Goal: Information Seeking & Learning: Learn about a topic

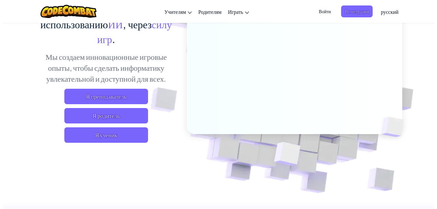
scroll to position [75, 0]
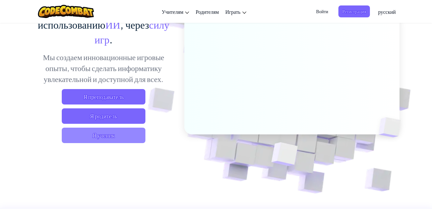
click at [107, 142] on span "Я ученик" at bounding box center [104, 135] width 84 height 15
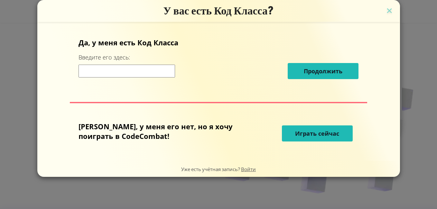
click at [295, 133] on span "Играть сейчас" at bounding box center [317, 134] width 44 height 8
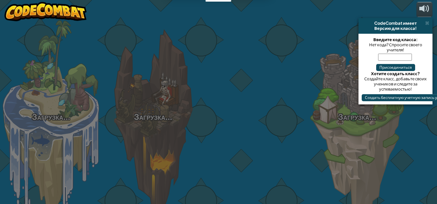
select select "ru"
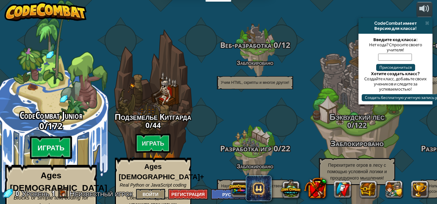
click at [54, 136] on btn "Играть" at bounding box center [51, 147] width 42 height 23
select select "ru"
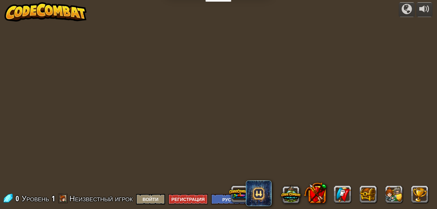
select select "ru"
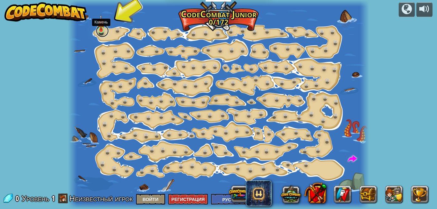
click at [104, 35] on link at bounding box center [102, 30] width 13 height 13
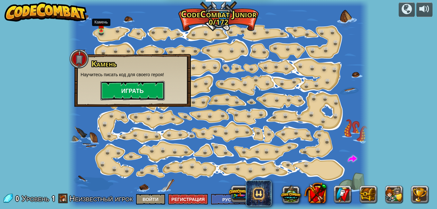
click at [129, 92] on button "Играть" at bounding box center [132, 90] width 64 height 19
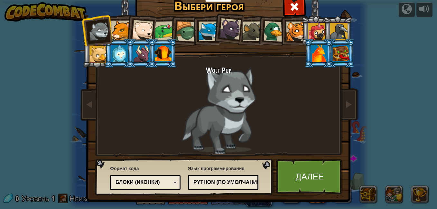
click at [222, 32] on div at bounding box center [230, 29] width 22 height 22
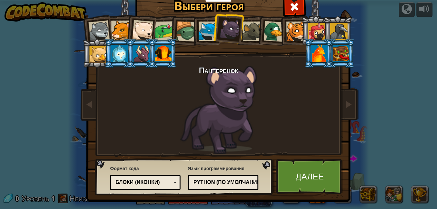
click at [195, 32] on li at bounding box center [206, 30] width 29 height 29
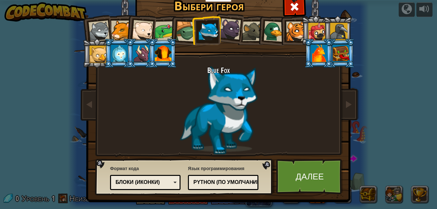
drag, startPoint x: 185, startPoint y: 32, endPoint x: 174, endPoint y: 32, distance: 10.6
click at [177, 32] on div at bounding box center [186, 31] width 21 height 21
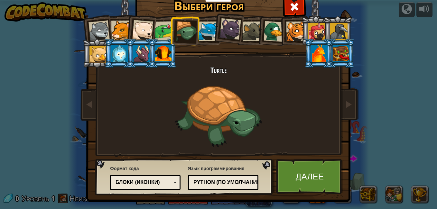
click at [159, 59] on div at bounding box center [163, 53] width 17 height 17
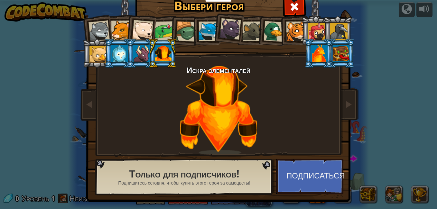
click at [135, 53] on div at bounding box center [141, 53] width 17 height 17
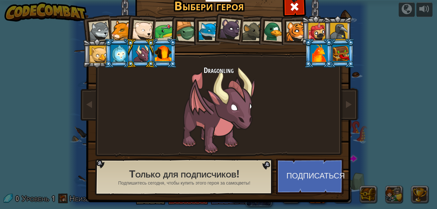
click at [122, 42] on li at bounding box center [118, 53] width 29 height 29
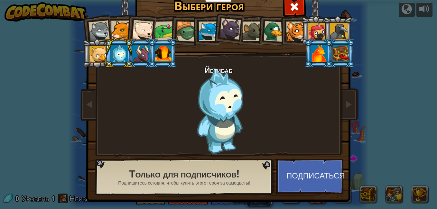
click at [168, 54] on div at bounding box center [163, 53] width 17 height 17
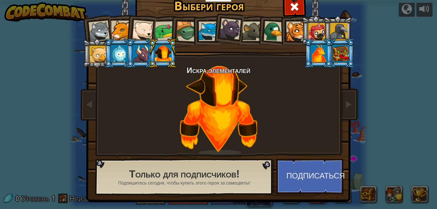
drag, startPoint x: 330, startPoint y: 52, endPoint x: 324, endPoint y: 52, distance: 5.5
click at [324, 52] on li at bounding box center [318, 53] width 29 height 29
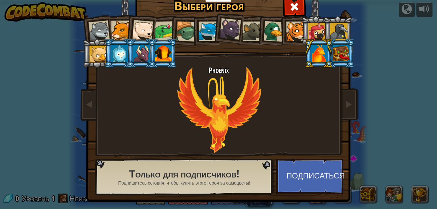
click at [324, 52] on div at bounding box center [319, 53] width 17 height 17
click at [164, 57] on div at bounding box center [163, 53] width 17 height 17
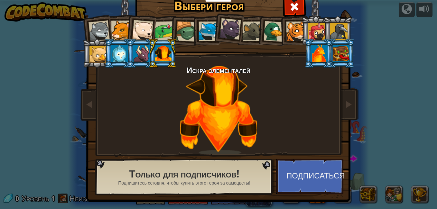
click at [319, 54] on div at bounding box center [319, 53] width 17 height 17
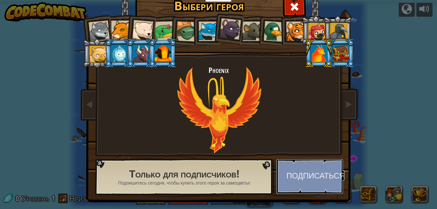
click at [317, 173] on button "Подписаться" at bounding box center [309, 176] width 67 height 35
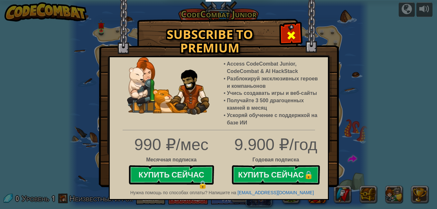
click at [285, 35] on div at bounding box center [291, 34] width 20 height 20
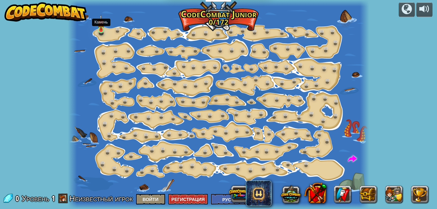
click at [104, 30] on img at bounding box center [100, 22] width 7 height 16
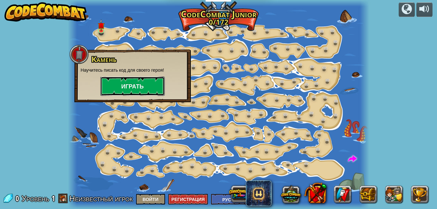
click at [144, 78] on button "Играть" at bounding box center [132, 86] width 64 height 19
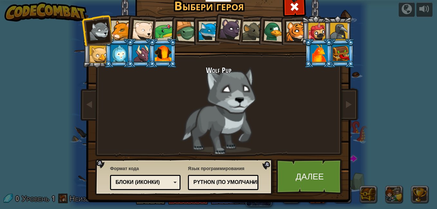
click at [225, 72] on h2 "Wolf Pup" at bounding box center [218, 70] width 241 height 8
click at [230, 71] on h2 "Wolf Pup" at bounding box center [218, 70] width 241 height 8
click at [302, 133] on div "Wolf Pup" at bounding box center [218, 110] width 241 height 88
click at [310, 174] on link "Далее" at bounding box center [309, 176] width 67 height 35
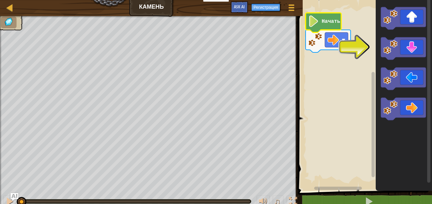
click at [327, 24] on text "Начать" at bounding box center [331, 22] width 19 height 6
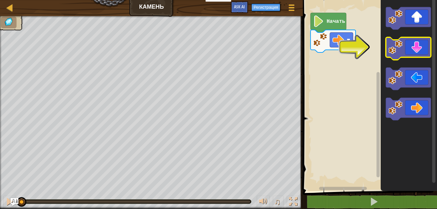
click at [417, 47] on icon "Рабочая область Blockly" at bounding box center [408, 48] width 45 height 23
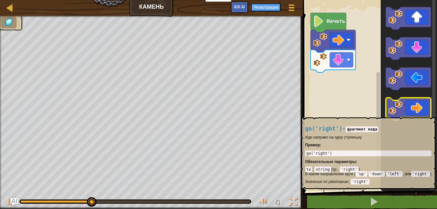
click at [415, 114] on icon "Рабочая область Blockly" at bounding box center [408, 109] width 45 height 23
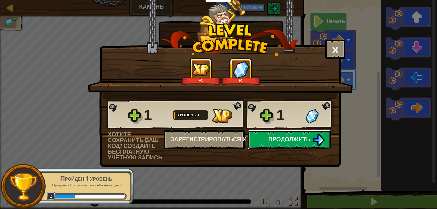
click at [305, 140] on span "Продолжить" at bounding box center [289, 139] width 42 height 8
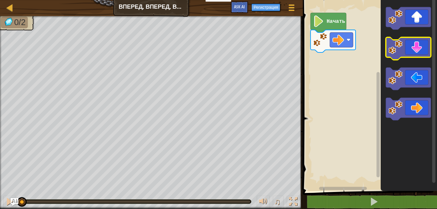
click at [410, 15] on icon "Рабочая область Blockly" at bounding box center [408, 18] width 45 height 23
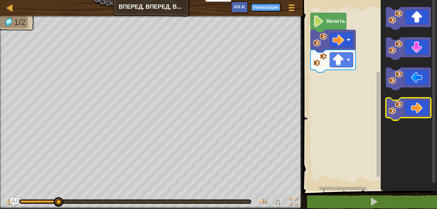
click at [415, 109] on icon "Рабочая область Blockly" at bounding box center [408, 109] width 45 height 23
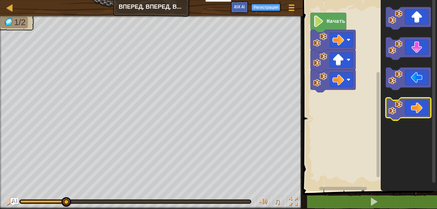
click at [415, 109] on icon "Рабочая область Blockly" at bounding box center [408, 109] width 45 height 23
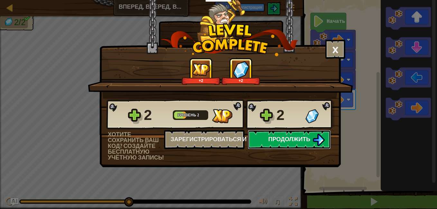
click at [277, 136] on span "Продолжить" at bounding box center [289, 139] width 42 height 8
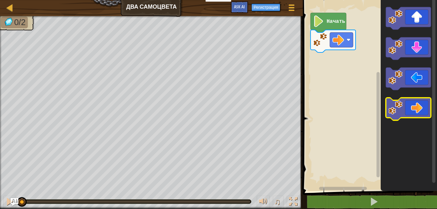
click at [409, 103] on icon "Рабочая область Blockly" at bounding box center [408, 109] width 45 height 23
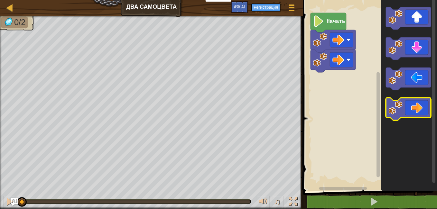
click at [409, 103] on icon "Рабочая область Blockly" at bounding box center [408, 109] width 45 height 23
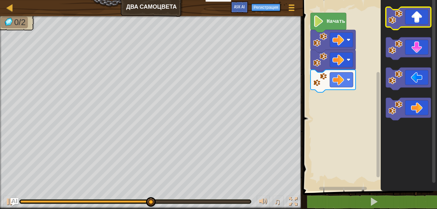
click at [399, 22] on image "Рабочая область Blockly" at bounding box center [395, 17] width 14 height 14
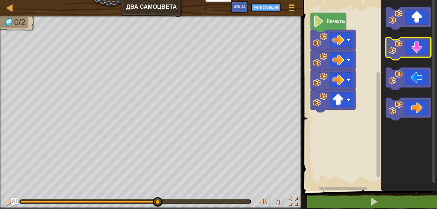
click at [406, 44] on icon "Рабочая область Blockly" at bounding box center [408, 48] width 45 height 23
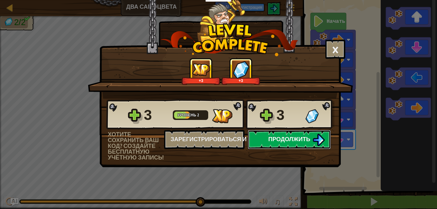
click at [297, 136] on span "Продолжить" at bounding box center [289, 139] width 42 height 8
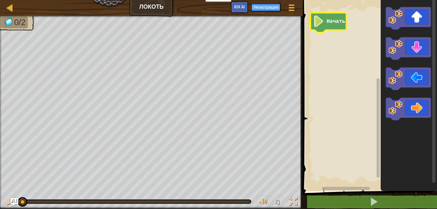
click at [333, 20] on text "Начать" at bounding box center [335, 22] width 19 height 6
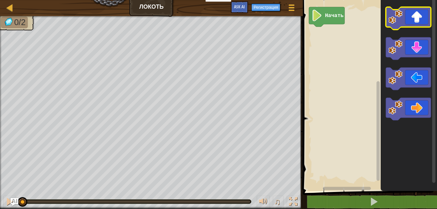
click at [397, 23] on image "Рабочая область Blockly" at bounding box center [395, 17] width 14 height 14
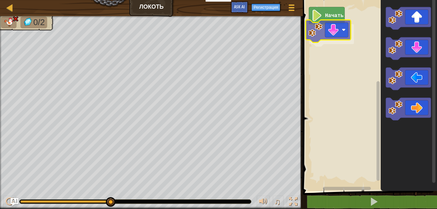
click at [320, 28] on div "Начать" at bounding box center [369, 94] width 136 height 194
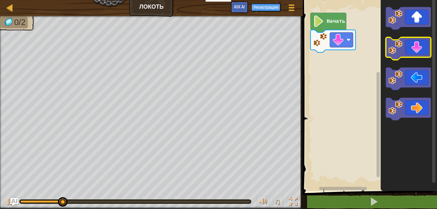
click at [395, 57] on icon "Рабочая область Blockly" at bounding box center [408, 48] width 45 height 23
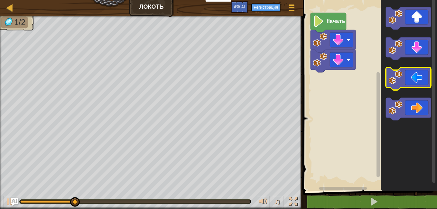
click at [392, 85] on icon "Рабочая область Blockly" at bounding box center [408, 79] width 45 height 23
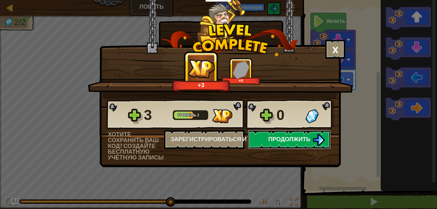
click at [316, 141] on img at bounding box center [318, 140] width 12 height 12
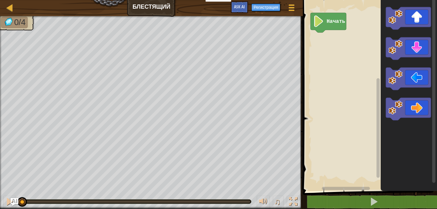
click at [318, 26] on image "Рабочая область Blockly" at bounding box center [318, 21] width 11 height 12
click at [349, 35] on rect "Рабочая область Blockly" at bounding box center [369, 94] width 136 height 194
click at [397, 80] on image "Рабочая область Blockly" at bounding box center [395, 77] width 14 height 14
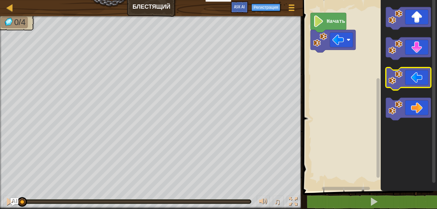
click at [397, 80] on image "Рабочая область Blockly" at bounding box center [395, 77] width 14 height 14
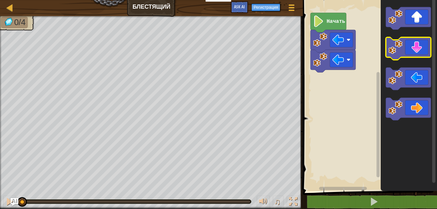
click at [402, 48] on image "Рабочая область Blockly" at bounding box center [395, 47] width 14 height 14
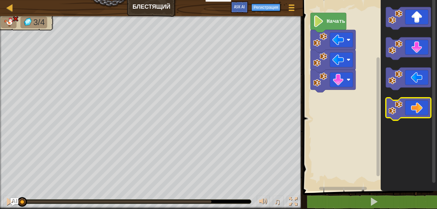
click at [396, 104] on image "Рабочая область Blockly" at bounding box center [395, 108] width 14 height 14
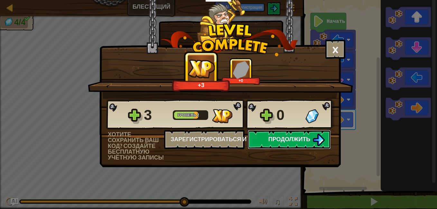
click at [307, 141] on span "Продолжить" at bounding box center [289, 139] width 42 height 8
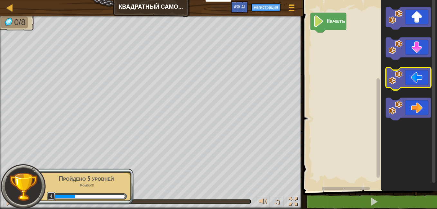
click at [403, 83] on icon "Рабочая область Blockly" at bounding box center [408, 79] width 45 height 23
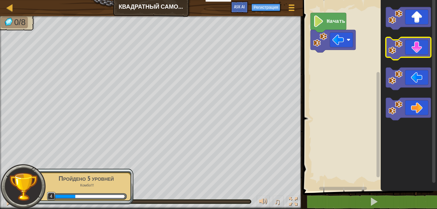
click at [398, 48] on image "Рабочая область Blockly" at bounding box center [395, 47] width 14 height 14
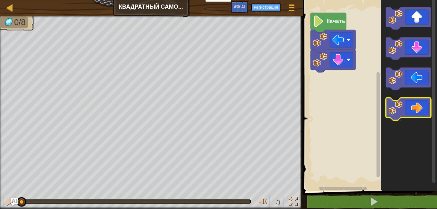
click at [387, 109] on icon "Рабочая область Blockly" at bounding box center [408, 109] width 45 height 23
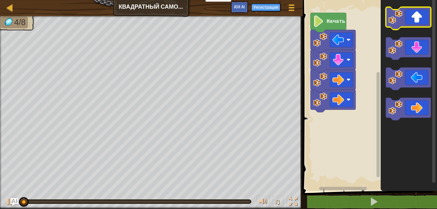
click at [394, 19] on image "Рабочая область Blockly" at bounding box center [395, 17] width 14 height 14
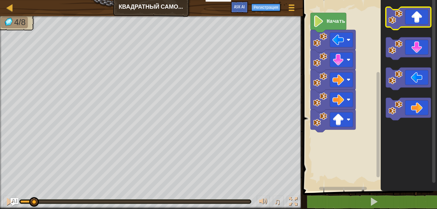
click at [394, 19] on image "Рабочая область Blockly" at bounding box center [395, 17] width 14 height 14
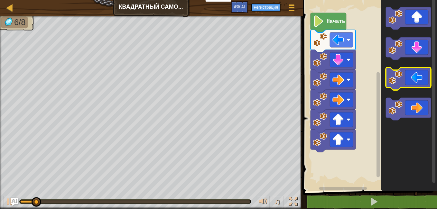
click at [404, 86] on g "Рабочая область Blockly" at bounding box center [408, 63] width 45 height 113
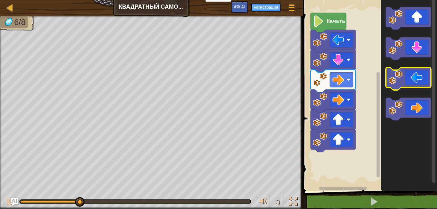
click at [399, 81] on image "Рабочая область Blockly" at bounding box center [395, 77] width 14 height 14
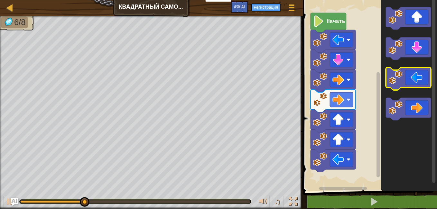
click at [399, 81] on image "Рабочая область Blockly" at bounding box center [395, 77] width 14 height 14
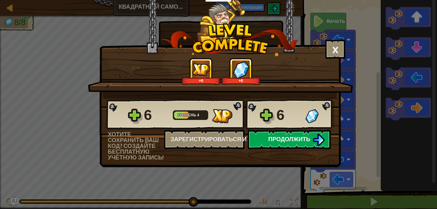
click at [295, 148] on button "Продолжить" at bounding box center [289, 139] width 83 height 19
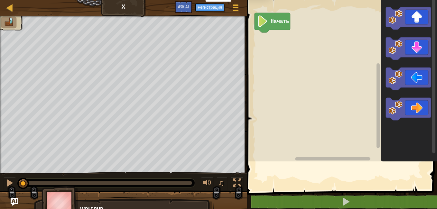
click at [247, 134] on div at bounding box center [123, 94] width 247 height 157
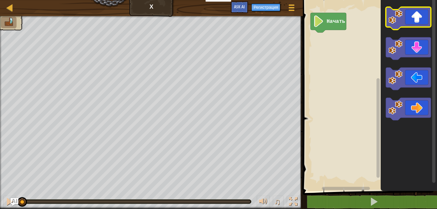
click at [402, 20] on image "Рабочая область Blockly" at bounding box center [395, 17] width 14 height 14
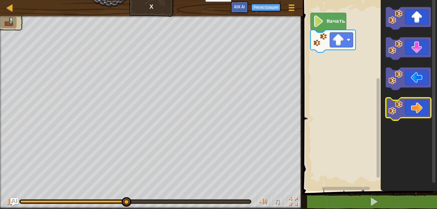
click at [398, 106] on image "Рабочая область Blockly" at bounding box center [395, 108] width 14 height 14
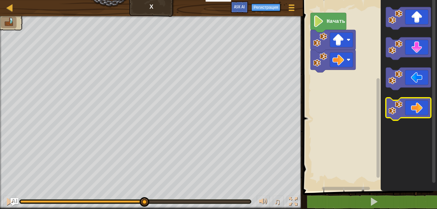
click at [398, 106] on image "Рабочая область Blockly" at bounding box center [395, 108] width 14 height 14
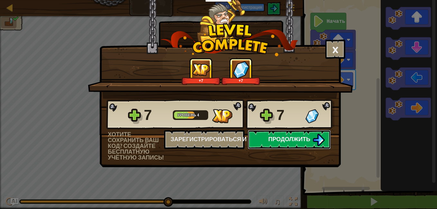
click at [315, 142] on img at bounding box center [318, 140] width 12 height 12
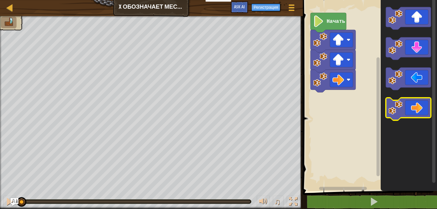
click at [389, 106] on image "Рабочая область Blockly" at bounding box center [395, 108] width 14 height 14
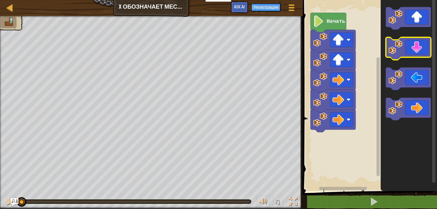
click at [397, 42] on image "Рабочая область Blockly" at bounding box center [395, 47] width 14 height 14
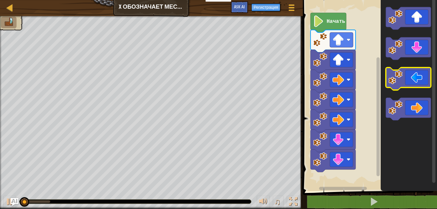
click at [401, 73] on image "Рабочая область Blockly" at bounding box center [395, 77] width 14 height 14
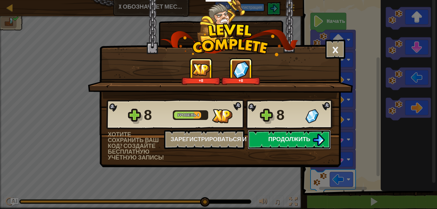
click at [292, 138] on span "Продолжить" at bounding box center [289, 139] width 42 height 8
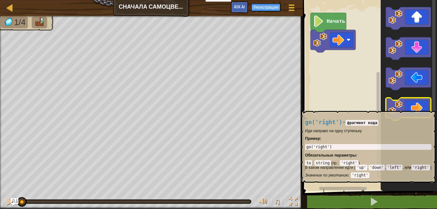
click at [390, 108] on image "Рабочая область Blockly" at bounding box center [395, 108] width 14 height 14
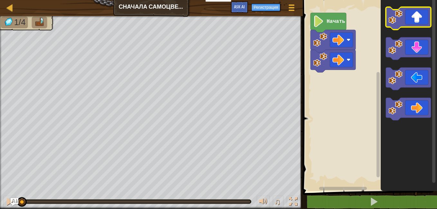
click at [395, 24] on icon "Рабочая область Blockly" at bounding box center [408, 18] width 45 height 23
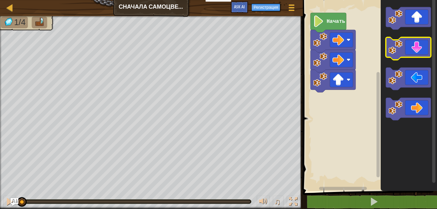
click at [396, 41] on image "Рабочая область Blockly" at bounding box center [395, 47] width 14 height 14
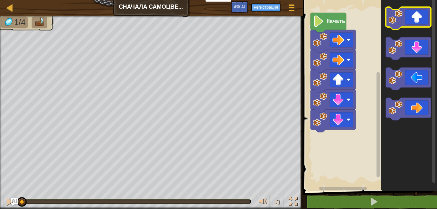
click at [395, 23] on g "Рабочая область Blockly" at bounding box center [408, 18] width 45 height 23
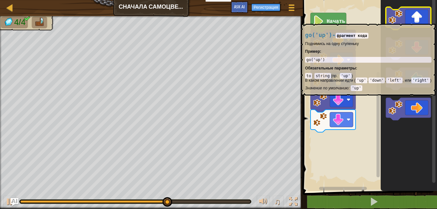
click at [400, 21] on image "Рабочая область Blockly" at bounding box center [395, 17] width 14 height 14
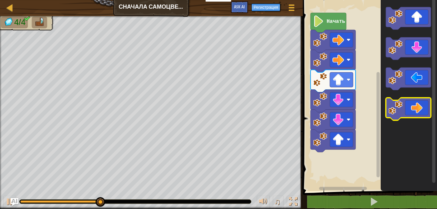
click at [398, 110] on image "Рабочая область Blockly" at bounding box center [395, 108] width 14 height 14
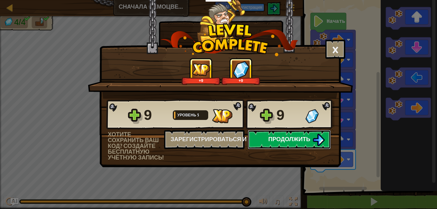
click at [289, 133] on button "Продолжить" at bounding box center [289, 139] width 83 height 19
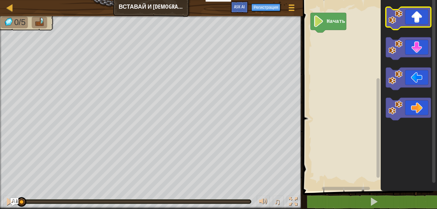
click at [403, 16] on icon "Рабочая область Blockly" at bounding box center [408, 18] width 45 height 23
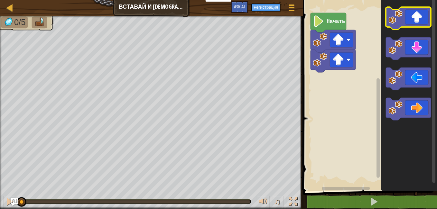
click at [403, 16] on icon "Рабочая область Blockly" at bounding box center [408, 18] width 45 height 23
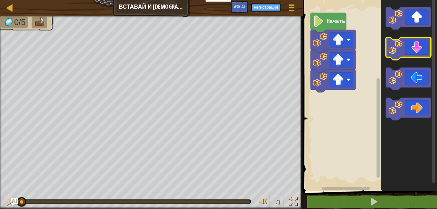
click at [425, 52] on icon "Рабочая область Blockly" at bounding box center [408, 48] width 45 height 23
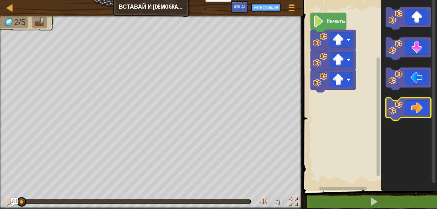
click at [400, 111] on image "Рабочая область Blockly" at bounding box center [395, 108] width 14 height 14
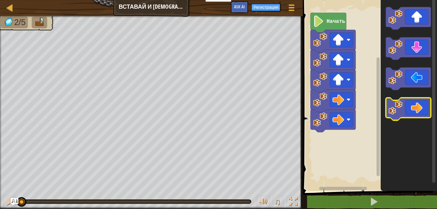
click at [400, 111] on image "Рабочая область Blockly" at bounding box center [395, 108] width 14 height 14
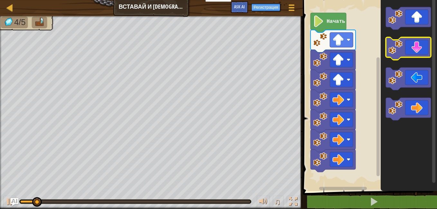
click at [401, 51] on image "Рабочая область Blockly" at bounding box center [395, 47] width 14 height 14
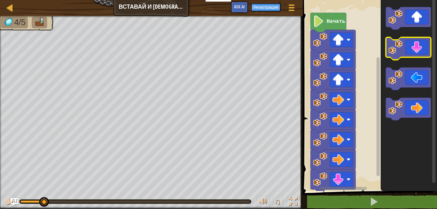
click at [401, 51] on image "Рабочая область Blockly" at bounding box center [395, 47] width 14 height 14
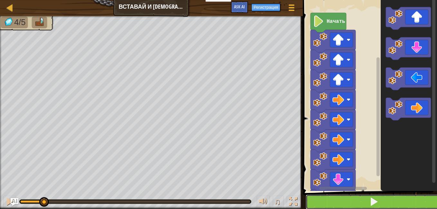
click at [320, 203] on button at bounding box center [373, 202] width 136 height 15
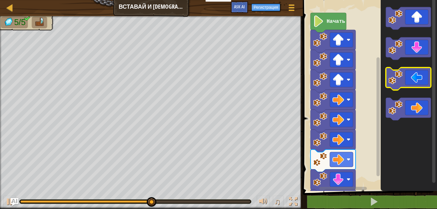
click at [392, 72] on image "Рабочая область Blockly" at bounding box center [395, 77] width 14 height 14
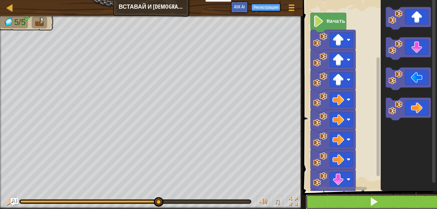
click at [378, 204] on span at bounding box center [373, 201] width 9 height 9
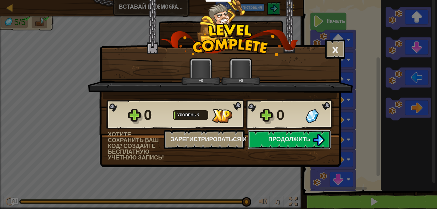
scroll to position [0, 0]
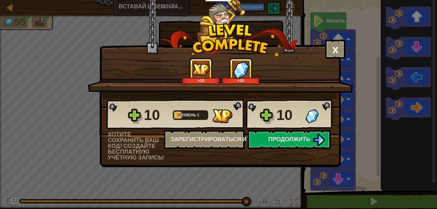
click at [308, 145] on div "10 Уровень 5 10 Хотите сохранить ваш код? Создайте бесплатную учётную запись! З…" at bounding box center [220, 130] width 240 height 62
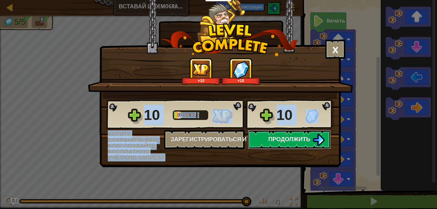
drag, startPoint x: 308, startPoint y: 145, endPoint x: 285, endPoint y: 139, distance: 23.3
click at [285, 139] on span "Продолжить" at bounding box center [289, 139] width 42 height 8
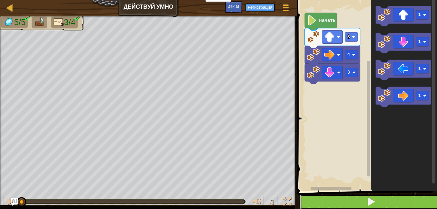
click at [346, 204] on button at bounding box center [371, 202] width 142 height 15
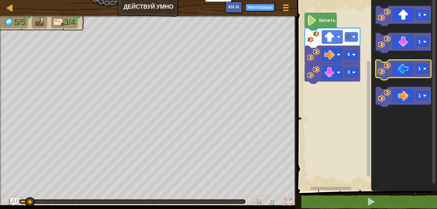
click at [382, 67] on image "Рабочая область Blockly" at bounding box center [384, 68] width 13 height 13
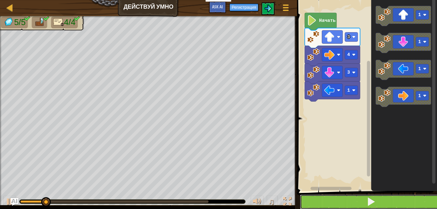
click at [355, 204] on button at bounding box center [371, 202] width 142 height 15
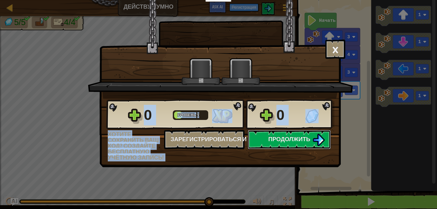
scroll to position [0, 0]
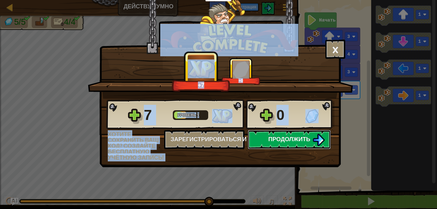
click at [319, 144] on img at bounding box center [318, 140] width 12 height 12
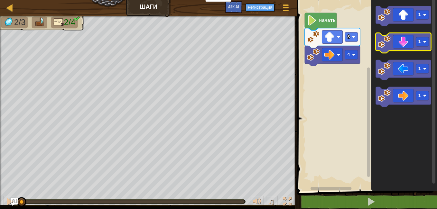
click at [386, 41] on image "Рабочая область Blockly" at bounding box center [384, 41] width 13 height 13
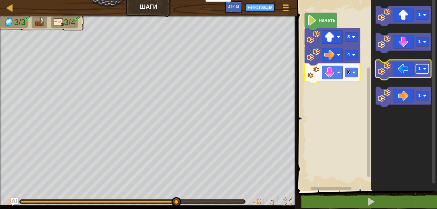
click at [421, 70] on rect "Рабочая область Blockly" at bounding box center [421, 68] width 13 height 9
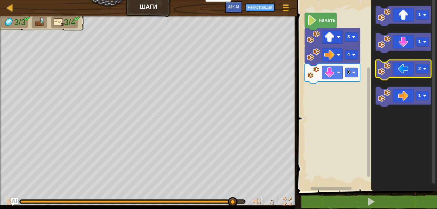
click at [384, 73] on image "Рабочая область Blockly" at bounding box center [384, 68] width 13 height 13
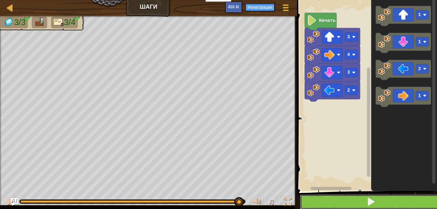
click at [328, 195] on button at bounding box center [371, 202] width 142 height 15
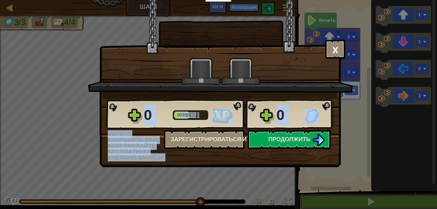
scroll to position [0, 0]
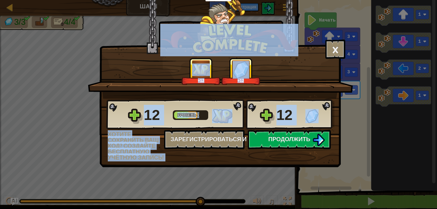
click at [267, 153] on div "12 Уровень 5 12 Хотите сохранить ваш код? Создайте бесплатную учётную запись! З…" at bounding box center [220, 130] width 240 height 62
click at [278, 139] on span "Продолжить" at bounding box center [289, 139] width 42 height 8
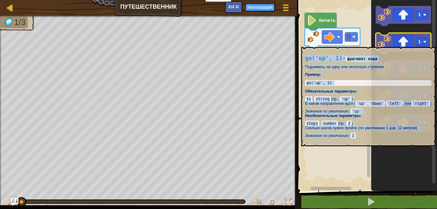
click at [382, 44] on image "Рабочая область Blockly" at bounding box center [384, 41] width 13 height 13
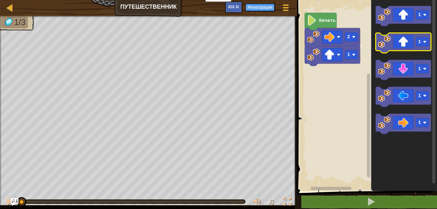
click at [383, 44] on image "Рабочая область Blockly" at bounding box center [384, 41] width 13 height 13
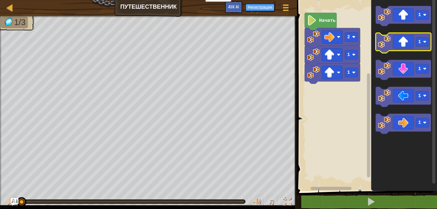
click at [383, 44] on image "Рабочая область Blockly" at bounding box center [384, 41] width 13 height 13
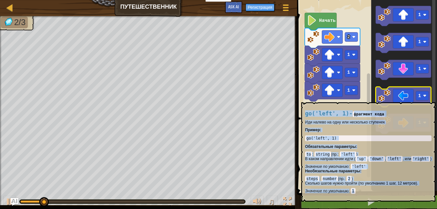
click at [387, 98] on image "Рабочая область Blockly" at bounding box center [384, 95] width 13 height 13
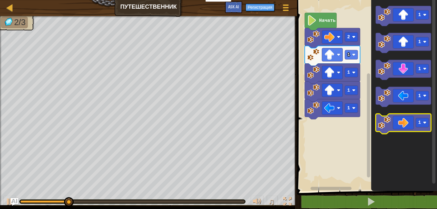
click at [382, 127] on image "Рабочая область Blockly" at bounding box center [384, 122] width 13 height 13
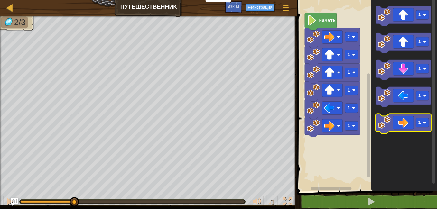
click at [382, 127] on image "Рабочая область Blockly" at bounding box center [384, 122] width 13 height 13
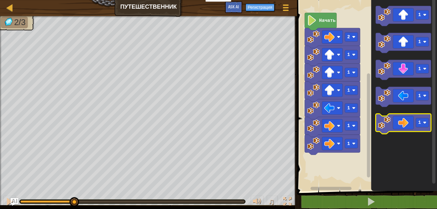
click at [382, 127] on image "Рабочая область Blockly" at bounding box center [384, 122] width 13 height 13
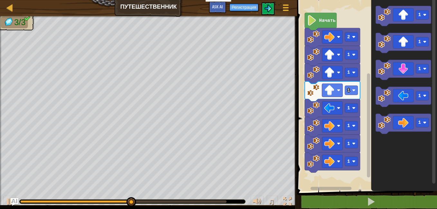
click at [386, 108] on icon "Рабочая область Blockly" at bounding box center [404, 94] width 66 height 194
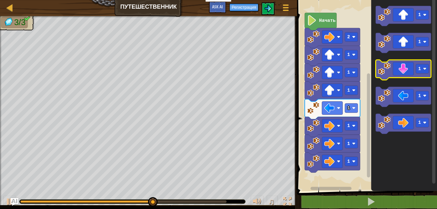
click at [389, 70] on image "Рабочая область Blockly" at bounding box center [384, 68] width 13 height 13
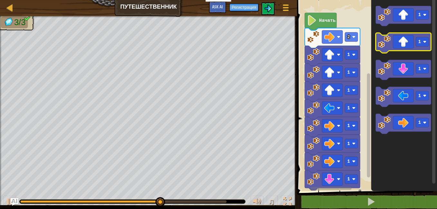
click at [390, 47] on g "1" at bounding box center [403, 43] width 55 height 20
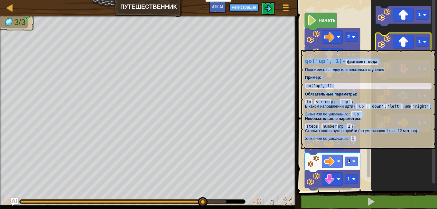
click at [388, 47] on image "Рабочая область Blockly" at bounding box center [384, 41] width 13 height 13
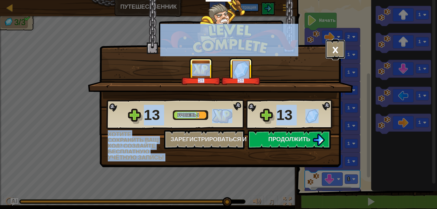
click at [331, 46] on button "×" at bounding box center [335, 49] width 20 height 19
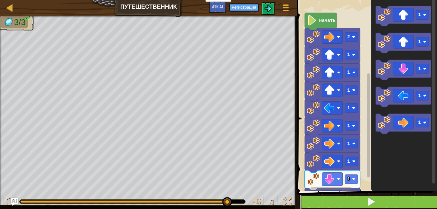
click at [325, 199] on button at bounding box center [371, 202] width 142 height 15
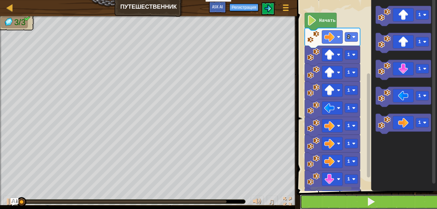
click at [325, 199] on button at bounding box center [371, 202] width 142 height 15
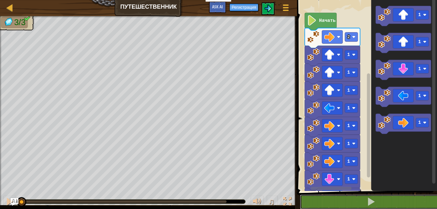
drag, startPoint x: 327, startPoint y: 192, endPoint x: 339, endPoint y: 169, distance: 25.3
click at [339, 169] on div "1 2 go ( 'right' , 2 ) הההההההההההההההההההההההההההההההההההההההההההההההההההההההה…" at bounding box center [366, 109] width 142 height 212
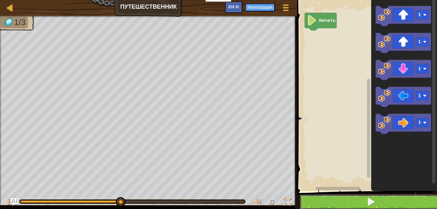
click at [338, 200] on button at bounding box center [371, 202] width 142 height 15
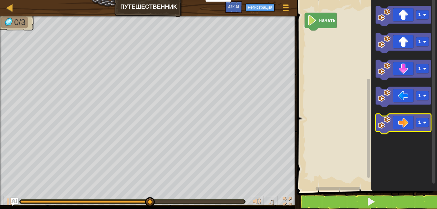
click at [385, 127] on image "Рабочая область Blockly" at bounding box center [384, 122] width 13 height 13
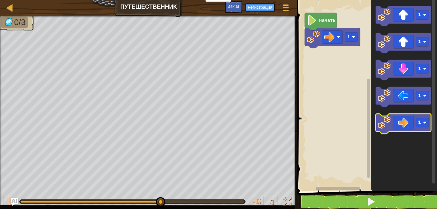
click at [385, 127] on image "Рабочая область Blockly" at bounding box center [384, 122] width 13 height 13
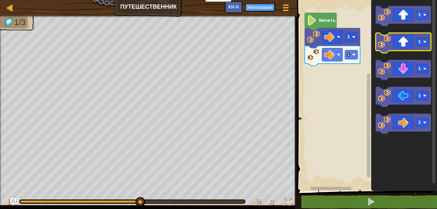
click at [382, 39] on image "Рабочая область Blockly" at bounding box center [384, 41] width 13 height 13
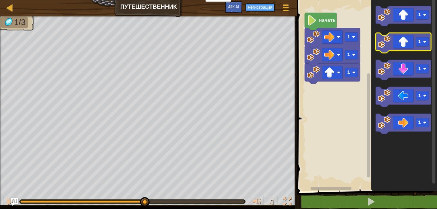
click at [382, 39] on image "Рабочая область Blockly" at bounding box center [384, 41] width 13 height 13
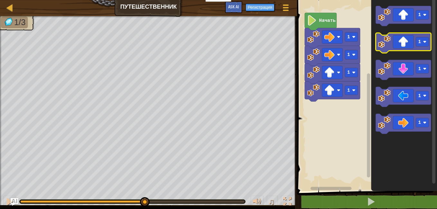
click at [382, 39] on image "Рабочая область Blockly" at bounding box center [384, 41] width 13 height 13
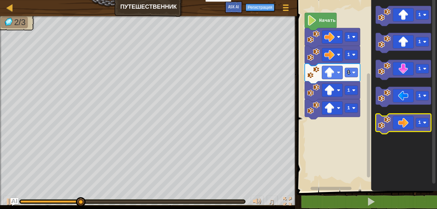
click at [388, 120] on image "Рабочая область Blockly" at bounding box center [384, 122] width 13 height 13
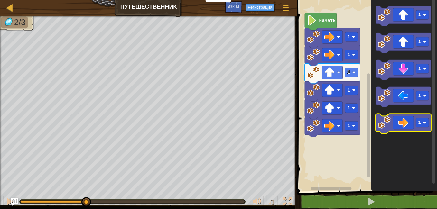
click at [388, 120] on image "Рабочая область Blockly" at bounding box center [384, 122] width 13 height 13
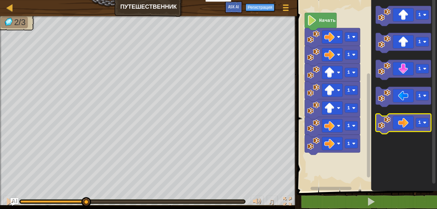
click at [388, 120] on image "Рабочая область Blockly" at bounding box center [384, 122] width 13 height 13
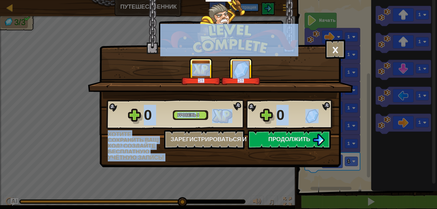
drag, startPoint x: 273, startPoint y: 79, endPoint x: 295, endPoint y: 75, distance: 22.6
click at [295, 75] on div "+13 +13" at bounding box center [221, 71] width 250 height 27
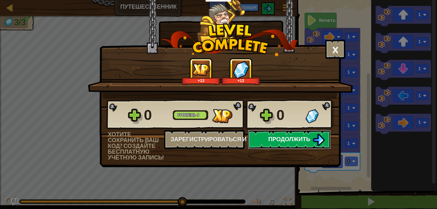
click at [259, 137] on button "Продолжить" at bounding box center [289, 139] width 83 height 19
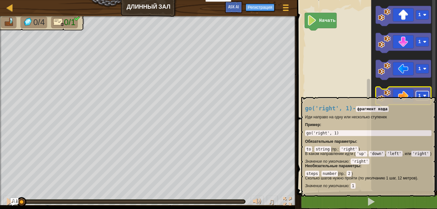
click at [423, 94] on rect "Рабочая область Blockly" at bounding box center [421, 95] width 13 height 9
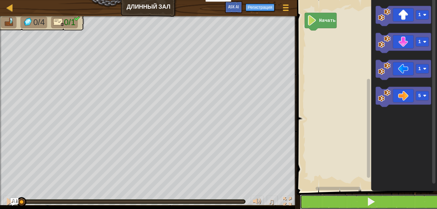
click at [378, 206] on button at bounding box center [371, 202] width 142 height 15
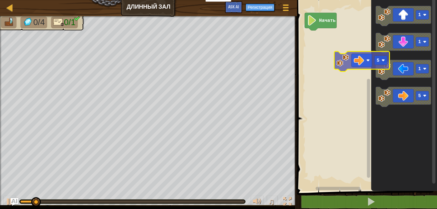
click at [333, 60] on div "Начать 1 1 1 5 5" at bounding box center [366, 94] width 142 height 194
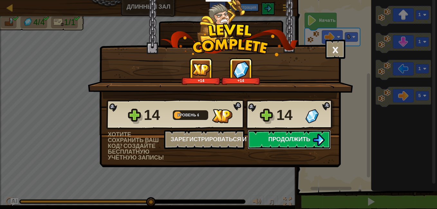
click at [302, 137] on span "Продолжить" at bounding box center [289, 139] width 42 height 8
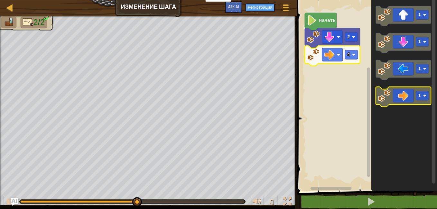
click at [382, 95] on image "Рабочая область Blockly" at bounding box center [384, 95] width 13 height 13
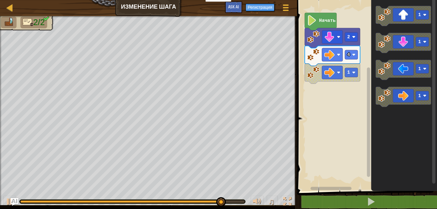
click at [358, 90] on rect "Рабочая область Blockly" at bounding box center [366, 94] width 142 height 194
click at [358, 91] on rect "Рабочая область Blockly" at bounding box center [366, 94] width 142 height 194
click at [330, 193] on span at bounding box center [367, 86] width 145 height 217
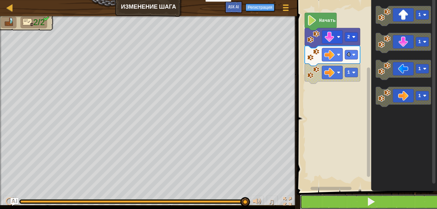
click at [331, 198] on button at bounding box center [371, 202] width 142 height 15
click at [331, 197] on button at bounding box center [371, 202] width 142 height 15
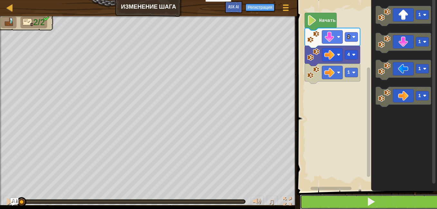
click at [331, 197] on button at bounding box center [371, 202] width 142 height 15
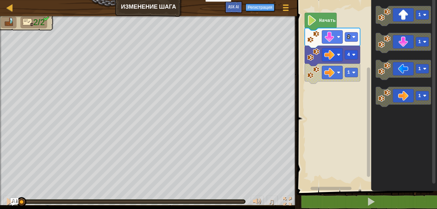
click at [315, 72] on image "Рабочая область Blockly" at bounding box center [313, 72] width 13 height 13
click at [329, 76] on image "Рабочая область Blockly" at bounding box center [329, 72] width 10 height 10
click at [303, 108] on rect "Рабочая область Blockly" at bounding box center [366, 94] width 142 height 194
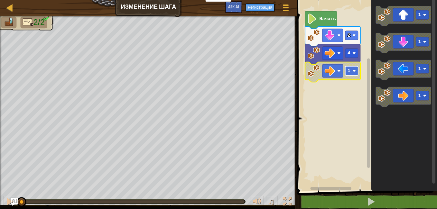
click at [348, 71] on text "1" at bounding box center [348, 70] width 3 height 5
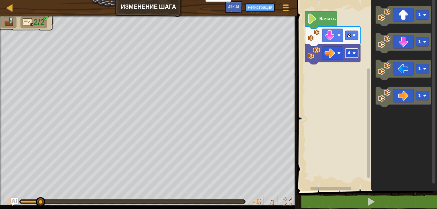
click at [351, 57] on rect "Рабочая область Blockly" at bounding box center [351, 53] width 13 height 9
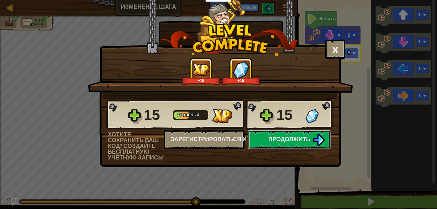
click at [318, 132] on button "Продолжить" at bounding box center [289, 139] width 83 height 19
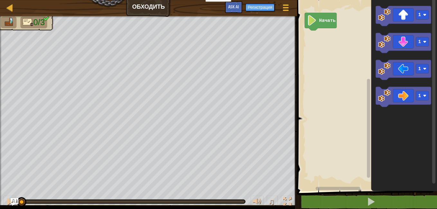
click at [143, 8] on div "Карта Обходить Меню игры Регистрация Ask AI" at bounding box center [148, 8] width 297 height 16
click at [145, 8] on div "Карта Обходить Меню игры Регистрация Ask AI" at bounding box center [148, 8] width 297 height 16
click at [8, 9] on div at bounding box center [10, 8] width 8 height 8
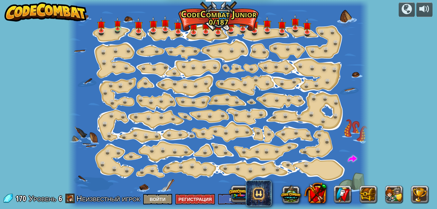
select select "ru"
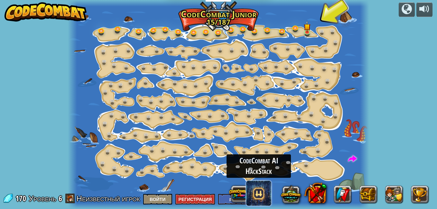
click at [268, 197] on span at bounding box center [259, 193] width 26 height 26
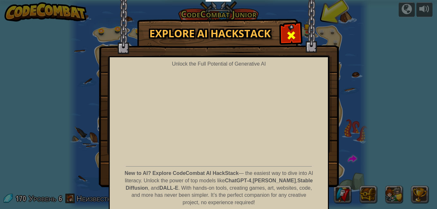
click at [282, 39] on div at bounding box center [291, 34] width 20 height 20
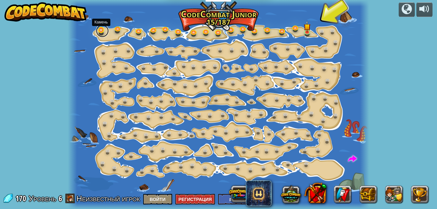
click at [104, 32] on link at bounding box center [102, 30] width 13 height 13
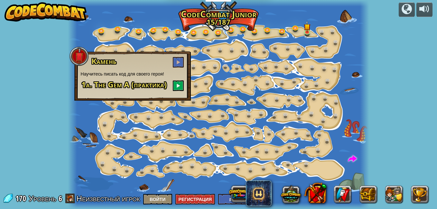
click at [184, 88] on div "Камень Научитесь писать код для своего героя! 1a. The Gem A (практика)" at bounding box center [132, 75] width 116 height 49
click at [180, 88] on button at bounding box center [178, 85] width 11 height 11
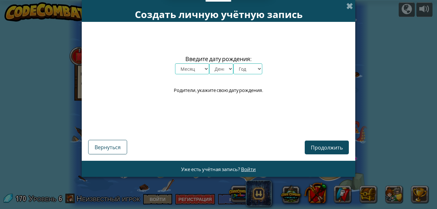
click at [345, 6] on div "Создать личную учётную запись" at bounding box center [218, 11] width 273 height 22
click at [346, 6] on span at bounding box center [349, 6] width 7 height 7
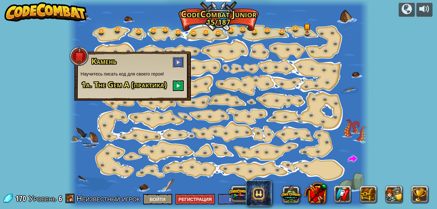
click at [182, 64] on button at bounding box center [178, 62] width 11 height 11
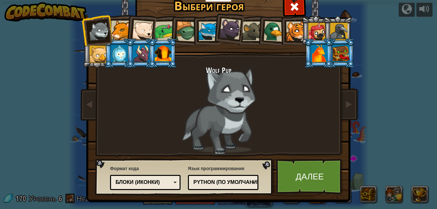
click at [116, 37] on div at bounding box center [121, 31] width 20 height 20
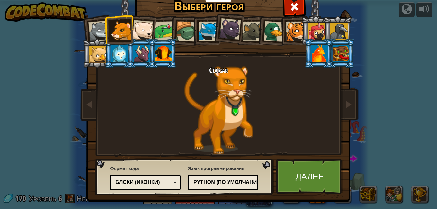
click at [163, 19] on li at bounding box center [163, 30] width 30 height 30
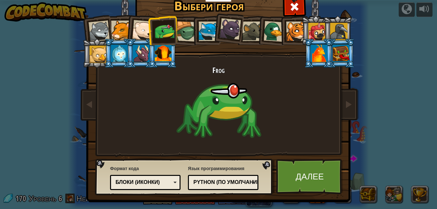
click at [180, 24] on div at bounding box center [186, 31] width 21 height 21
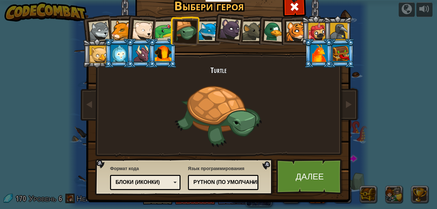
click at [254, 16] on ol at bounding box center [218, 16] width 265 height 0
click at [253, 35] on div at bounding box center [252, 32] width 20 height 20
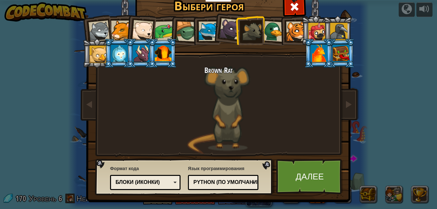
click at [273, 33] on div at bounding box center [273, 31] width 21 height 21
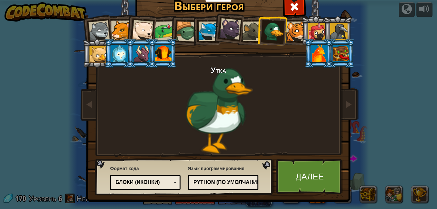
click at [294, 33] on div at bounding box center [296, 32] width 20 height 20
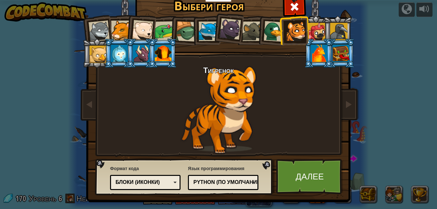
click at [313, 32] on div at bounding box center [316, 31] width 17 height 17
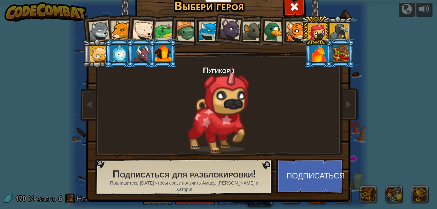
click at [332, 29] on div at bounding box center [338, 31] width 17 height 17
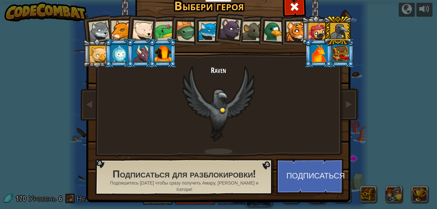
click at [95, 48] on div at bounding box center [97, 54] width 17 height 17
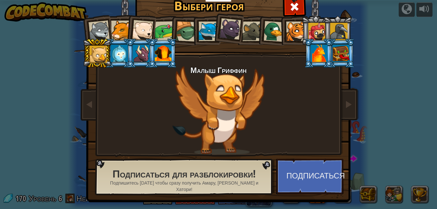
click at [116, 45] on div at bounding box center [119, 53] width 17 height 17
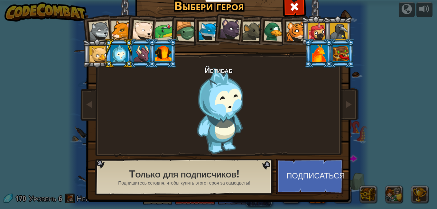
click at [136, 48] on div at bounding box center [141, 53] width 17 height 17
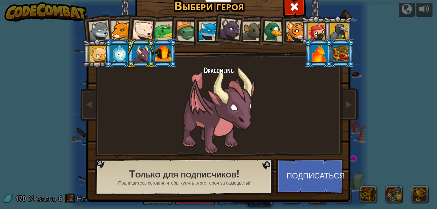
click at [165, 49] on div at bounding box center [163, 53] width 17 height 17
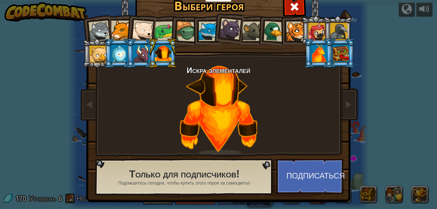
click at [315, 58] on div at bounding box center [319, 53] width 17 height 17
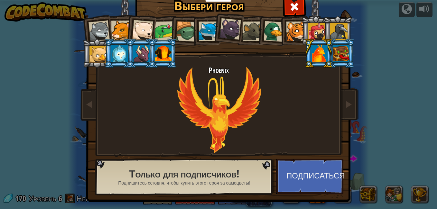
click at [341, 55] on div at bounding box center [340, 53] width 17 height 17
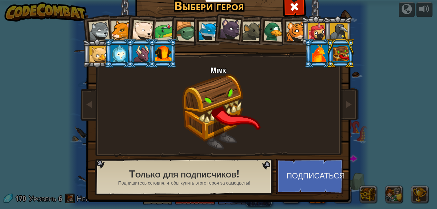
click at [159, 50] on div at bounding box center [163, 53] width 17 height 17
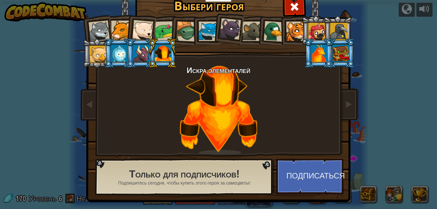
click at [133, 59] on div at bounding box center [141, 53] width 17 height 17
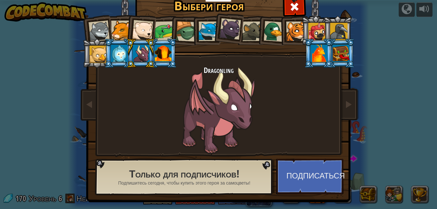
click at [117, 54] on div at bounding box center [119, 53] width 17 height 17
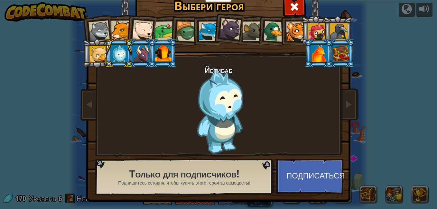
click at [100, 56] on div at bounding box center [97, 54] width 17 height 17
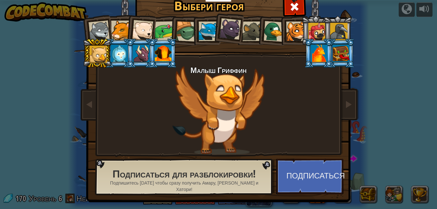
click at [340, 27] on div at bounding box center [338, 31] width 17 height 17
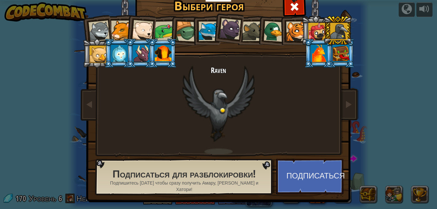
click at [308, 33] on div at bounding box center [316, 31] width 17 height 17
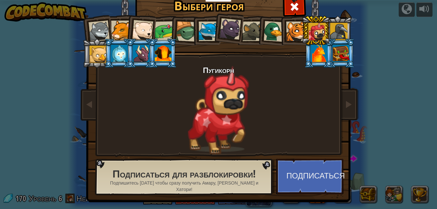
click at [291, 29] on div at bounding box center [296, 32] width 20 height 20
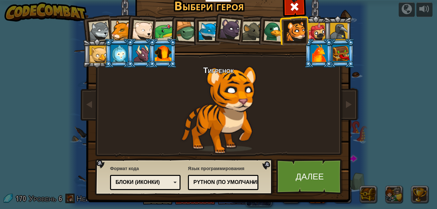
click at [226, 179] on div "Python (По умолчанию)" at bounding box center [221, 182] width 56 height 7
click at [224, 168] on div "Язык программирования Python (По умолчанию) JavaScript Lua C++ Java (Эксперимен…" at bounding box center [223, 178] width 70 height 28
click at [221, 179] on div "Python (По умолчанию)" at bounding box center [221, 182] width 56 height 7
click at [143, 175] on div "Формат кода Текстовый код Блоки и код Блоки Блоки (иконки) Блоки (иконки) Блоки…" at bounding box center [145, 178] width 70 height 28
click at [132, 177] on div "Текстовый код Блоки и код Блоки Блоки (иконки) Блоки (иконки)" at bounding box center [145, 182] width 70 height 15
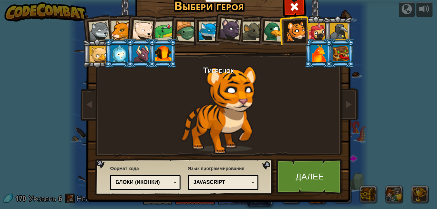
click at [102, 29] on div at bounding box center [98, 31] width 21 height 21
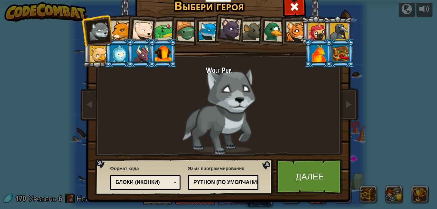
click at [112, 27] on div at bounding box center [121, 31] width 20 height 20
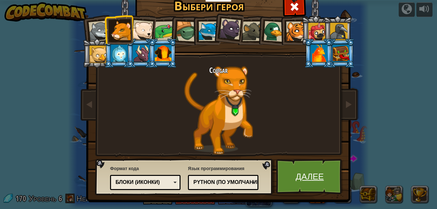
click at [294, 166] on link "Далее" at bounding box center [309, 176] width 67 height 35
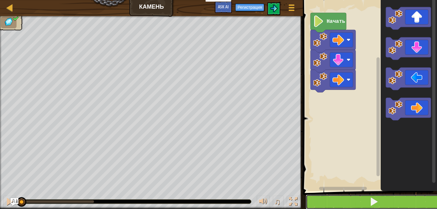
click at [349, 197] on button at bounding box center [373, 202] width 136 height 15
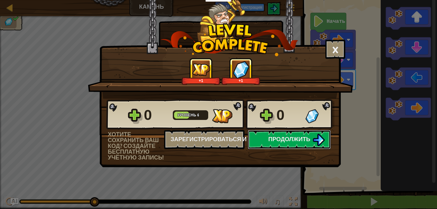
scroll to position [0, 0]
click at [287, 143] on button "Продолжить" at bounding box center [289, 139] width 83 height 19
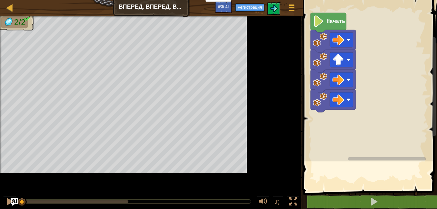
click at [373, 179] on div "Начать" at bounding box center [369, 94] width 136 height 194
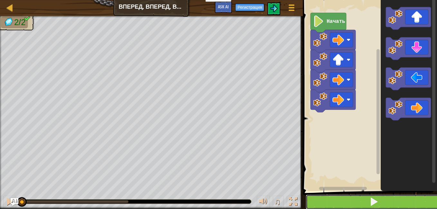
click at [373, 205] on span at bounding box center [373, 201] width 9 height 9
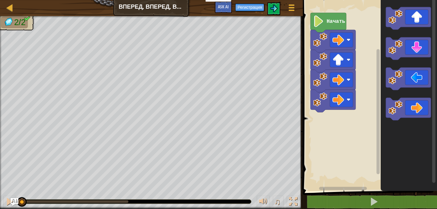
click at [389, 174] on icon "Рабочая область Blockly" at bounding box center [408, 94] width 56 height 194
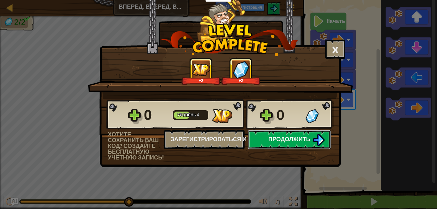
click at [308, 144] on button "Продолжить" at bounding box center [289, 139] width 83 height 19
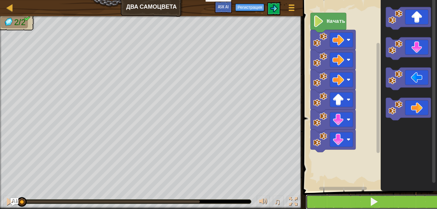
click at [329, 196] on button at bounding box center [373, 202] width 136 height 15
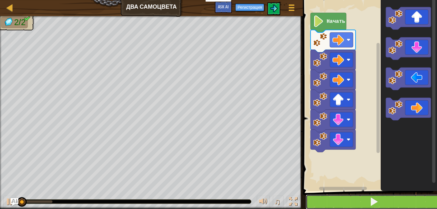
click at [328, 195] on button at bounding box center [373, 202] width 136 height 15
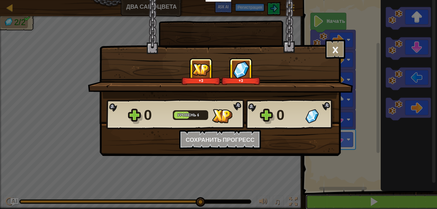
scroll to position [0, 0]
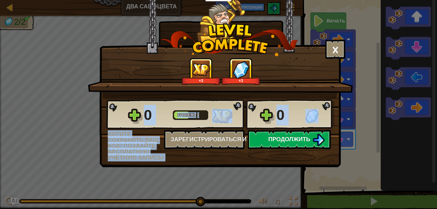
drag, startPoint x: 300, startPoint y: 163, endPoint x: 298, endPoint y: 146, distance: 16.8
click at [298, 146] on div "× Насколько интересным был этот уровень? +3 +3 Reticulating Splines... 0 Уровен…" at bounding box center [219, 83] width 241 height 167
drag, startPoint x: 298, startPoint y: 146, endPoint x: 301, endPoint y: 141, distance: 6.5
click at [301, 141] on span "Продолжить" at bounding box center [289, 139] width 42 height 8
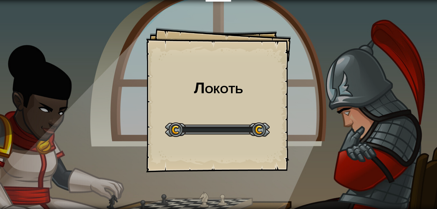
click at [301, 141] on div "Локоть Goals Start Level Ошибка загрузки с сервера Чтобы пройти этот уровень, н…" at bounding box center [218, 104] width 437 height 209
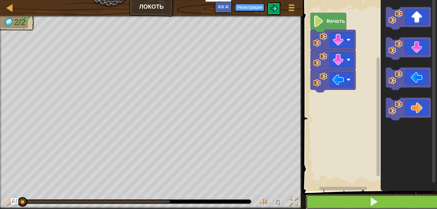
click at [329, 196] on button at bounding box center [373, 202] width 136 height 15
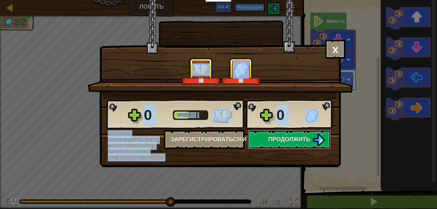
scroll to position [0, 0]
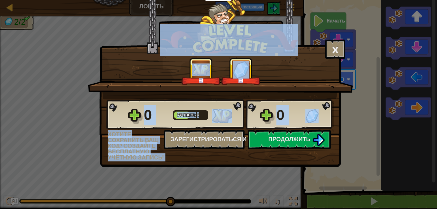
click at [283, 76] on div "+4 +4" at bounding box center [221, 71] width 250 height 27
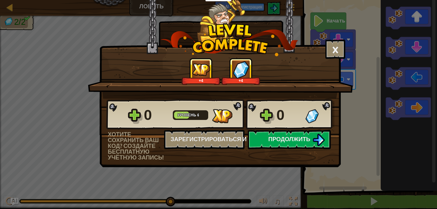
click at [283, 76] on div "+4 +4" at bounding box center [221, 71] width 250 height 27
click at [285, 77] on div "+4 +4" at bounding box center [221, 71] width 250 height 27
click at [292, 140] on span "Продолжить" at bounding box center [289, 139] width 42 height 8
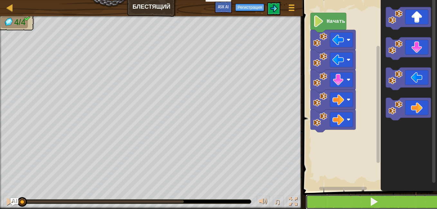
click at [327, 206] on button at bounding box center [373, 202] width 136 height 15
click at [329, 201] on button at bounding box center [373, 202] width 136 height 15
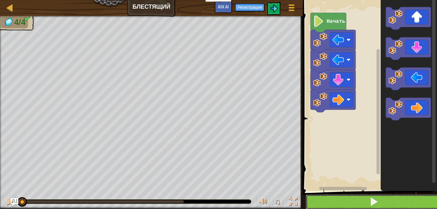
click at [347, 202] on button at bounding box center [373, 202] width 136 height 15
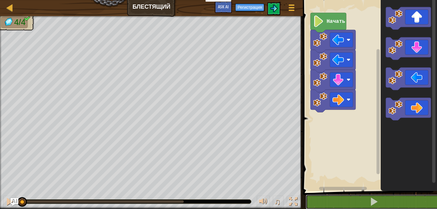
drag, startPoint x: 347, startPoint y: 202, endPoint x: 327, endPoint y: 181, distance: 28.7
click at [334, 188] on div "1 2 3 4 5 6 go ( 'left' ) go ( 'left' ) go ( 'down' ) go ( 'right' ) go ( 'righ…" at bounding box center [369, 109] width 136 height 212
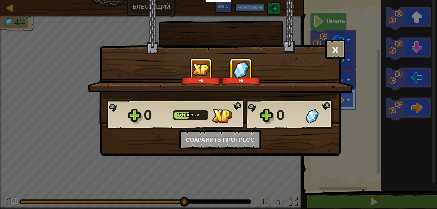
drag, startPoint x: 32, startPoint y: 201, endPoint x: 199, endPoint y: 196, distance: 167.9
click at [199, 1] on body "Учителям Создать бесплатный аккаунт Решения для школ и округов Превью Учительск…" at bounding box center [218, 0] width 437 height 1
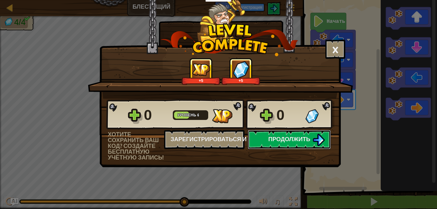
scroll to position [0, 0]
click at [306, 143] on button "Продолжить" at bounding box center [289, 139] width 83 height 19
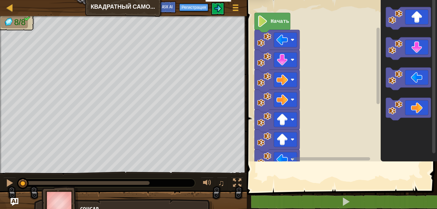
drag, startPoint x: 306, startPoint y: 143, endPoint x: 264, endPoint y: 136, distance: 43.0
click at [264, 136] on div "Учителям Создать бесплатный аккаунт Решения для школ и округов Превью Учительск…" at bounding box center [218, 104] width 437 height 209
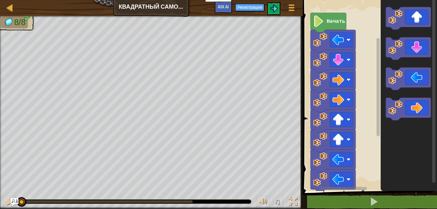
drag, startPoint x: 178, startPoint y: 200, endPoint x: 186, endPoint y: 202, distance: 8.6
click at [186, 202] on div "0:07.9 Текущее: 0:00.0 Максимальное: 0:08.2" at bounding box center [135, 201] width 232 height 5
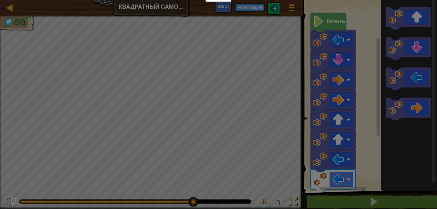
drag, startPoint x: 186, startPoint y: 202, endPoint x: 198, endPoint y: 201, distance: 11.3
click at [198, 1] on body "Учителям Создать бесплатный аккаунт Решения для школ и округов Превью Учительск…" at bounding box center [218, 0] width 437 height 1
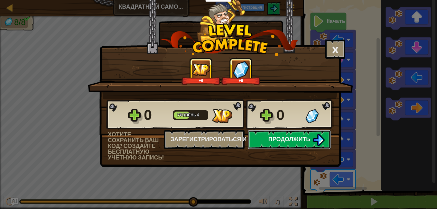
click at [271, 138] on span "Продолжить" at bounding box center [289, 139] width 42 height 8
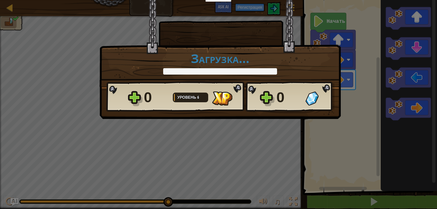
drag, startPoint x: 164, startPoint y: 201, endPoint x: 174, endPoint y: 202, distance: 9.3
click at [174, 1] on body "Учителям Создать бесплатный аккаунт Решения для школ и округов Превью Учительск…" at bounding box center [218, 0] width 437 height 1
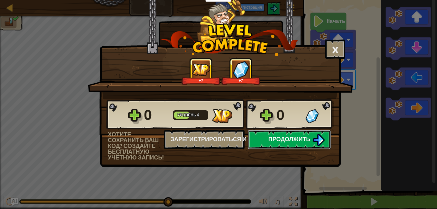
click at [281, 133] on button "Продолжить" at bounding box center [289, 139] width 83 height 19
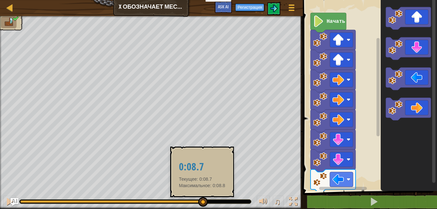
click at [202, 202] on div at bounding box center [112, 201] width 184 height 3
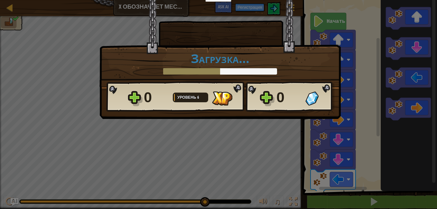
drag, startPoint x: 204, startPoint y: 201, endPoint x: 213, endPoint y: 202, distance: 9.3
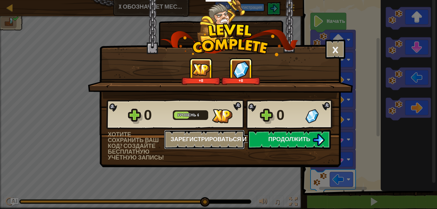
click at [235, 146] on button "Зарегистрироваться и сохранить" at bounding box center [204, 139] width 80 height 19
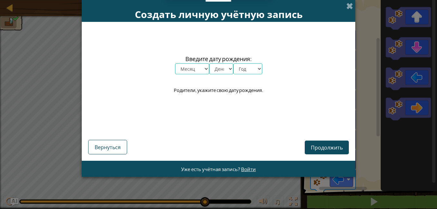
click at [268, 140] on div "Продолжить Вернуться" at bounding box center [218, 138] width 260 height 34
click at [348, 5] on span at bounding box center [349, 6] width 7 height 7
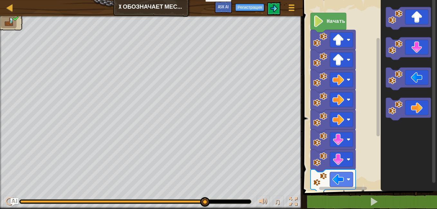
drag, startPoint x: 204, startPoint y: 205, endPoint x: 213, endPoint y: 204, distance: 8.8
click at [213, 204] on div "♫" at bounding box center [151, 199] width 303 height 19
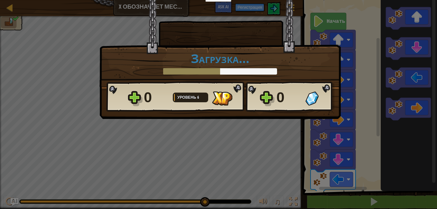
drag, startPoint x: 207, startPoint y: 199, endPoint x: 247, endPoint y: 198, distance: 40.2
click at [250, 1] on body "Учителям Создать бесплатный аккаунт Решения для школ и округов Превью Учительск…" at bounding box center [218, 0] width 437 height 1
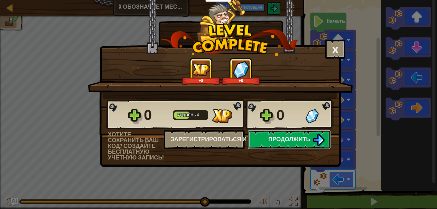
click at [270, 143] on span "Продолжить" at bounding box center [289, 139] width 42 height 8
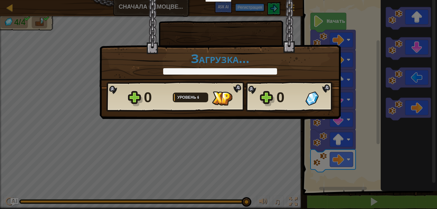
drag, startPoint x: 233, startPoint y: 201, endPoint x: 248, endPoint y: 201, distance: 14.8
click at [248, 1] on body "Учителям Создать бесплатный аккаунт Решения для школ и округов Превью Учительск…" at bounding box center [218, 0] width 437 height 1
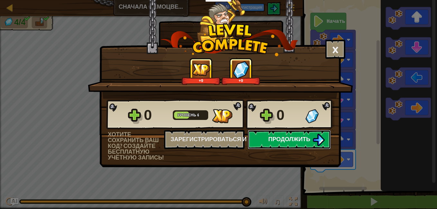
click at [260, 142] on button "Продолжить" at bounding box center [289, 139] width 83 height 19
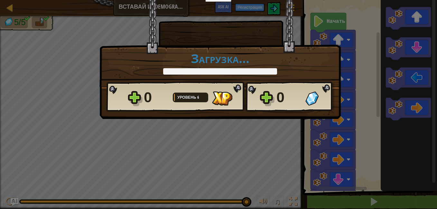
drag, startPoint x: 239, startPoint y: 200, endPoint x: 249, endPoint y: 200, distance: 10.0
click at [248, 1] on body "Учителям Создать бесплатный аккаунт Решения для школ и округов Превью Учительск…" at bounding box center [218, 0] width 437 height 1
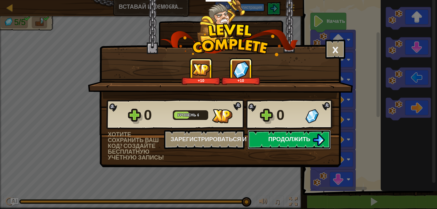
click at [273, 142] on button "Продолжить" at bounding box center [289, 139] width 83 height 19
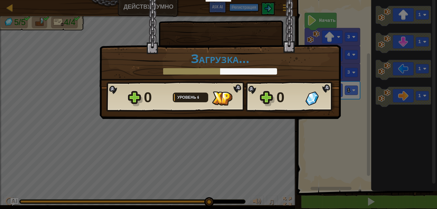
drag, startPoint x: 206, startPoint y: 201, endPoint x: 214, endPoint y: 201, distance: 7.7
click at [214, 1] on body "Учителям Создать бесплатный аккаунт Решения для школ и округов Превью Учительск…" at bounding box center [218, 0] width 437 height 1
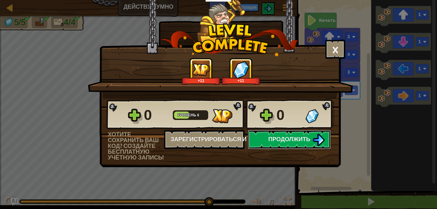
drag, startPoint x: 272, startPoint y: 136, endPoint x: 277, endPoint y: 128, distance: 9.5
click at [277, 128] on div "0 Уровень 6 0 Хотите сохранить ваш код? Создайте бесплатную учётную запись! Зар…" at bounding box center [220, 130] width 240 height 62
click at [277, 149] on div "0 Уровень 6 0 Хотите сохранить ваш код? Создайте бесплатную учётную запись! Зар…" at bounding box center [220, 130] width 240 height 62
click at [279, 142] on button "Продолжить" at bounding box center [289, 139] width 83 height 19
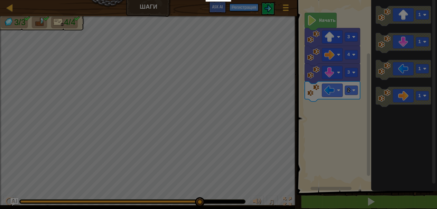
drag, startPoint x: 196, startPoint y: 202, endPoint x: 206, endPoint y: 204, distance: 10.5
click at [206, 1] on body "Учителям Создать бесплатный аккаунт Решения для школ и округов Превью Учительск…" at bounding box center [218, 0] width 437 height 1
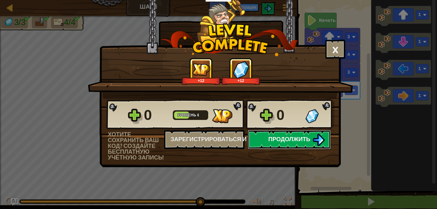
click at [252, 144] on button "Продолжить" at bounding box center [289, 139] width 83 height 19
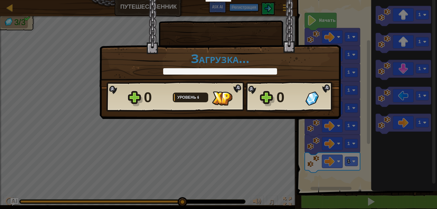
drag, startPoint x: 175, startPoint y: 202, endPoint x: 195, endPoint y: 202, distance: 20.3
click at [195, 1] on body "Учителям Создать бесплатный аккаунт Решения для школ и округов Превью Учительск…" at bounding box center [218, 0] width 437 height 1
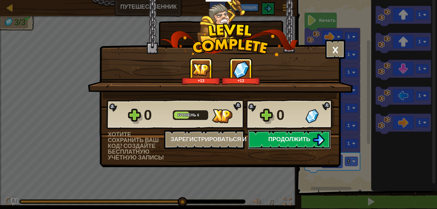
click at [277, 130] on button "Продолжить" at bounding box center [289, 139] width 83 height 19
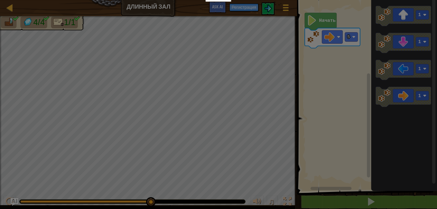
drag, startPoint x: 146, startPoint y: 201, endPoint x: 153, endPoint y: 200, distance: 6.8
click at [152, 1] on body "Учителям Создать бесплатный аккаунт Решения для школ и округов Превью Учительск…" at bounding box center [218, 0] width 437 height 1
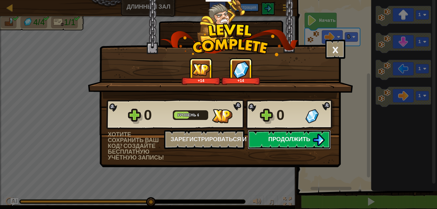
click at [267, 145] on button "Продолжить" at bounding box center [289, 139] width 83 height 19
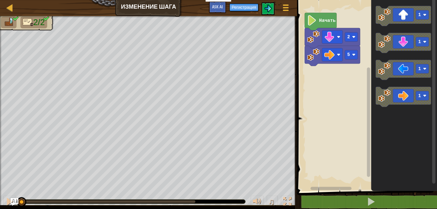
click at [193, 202] on div "0:07.6 Текущее: 0:00.0 Максимальное: 0:07.8" at bounding box center [132, 202] width 225 height 4
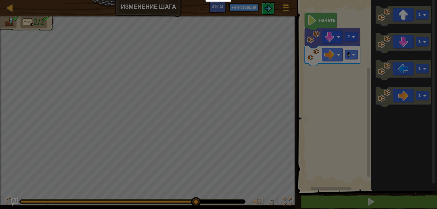
drag, startPoint x: 193, startPoint y: 202, endPoint x: 212, endPoint y: 202, distance: 18.7
click at [212, 1] on body "Учителям Создать бесплатный аккаунт Решения для школ и округов Превью Учительск…" at bounding box center [218, 0] width 437 height 1
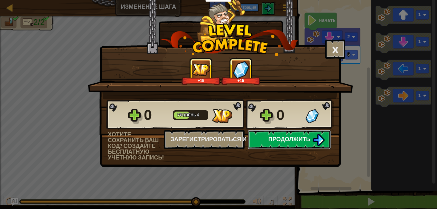
click at [286, 138] on span "Продолжить" at bounding box center [289, 139] width 42 height 8
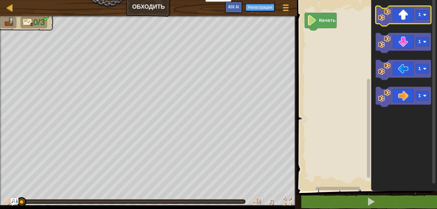
click at [384, 18] on image "Рабочая область Blockly" at bounding box center [384, 14] width 13 height 13
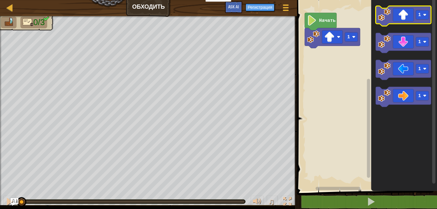
click at [389, 14] on image "Рабочая область Blockly" at bounding box center [384, 14] width 13 height 13
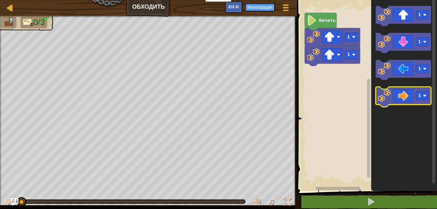
click at [386, 97] on image "Рабочая область Blockly" at bounding box center [384, 95] width 13 height 13
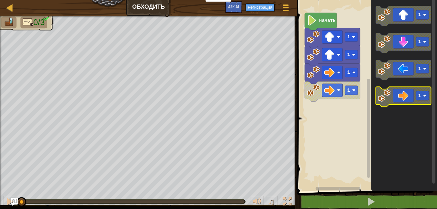
click at [386, 97] on image "Рабочая область Blockly" at bounding box center [384, 95] width 13 height 13
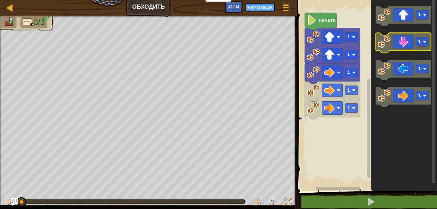
click at [386, 41] on image "Рабочая область Blockly" at bounding box center [384, 41] width 13 height 13
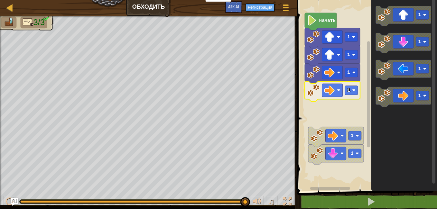
click at [324, 115] on rect "Рабочая область Blockly" at bounding box center [366, 94] width 142 height 194
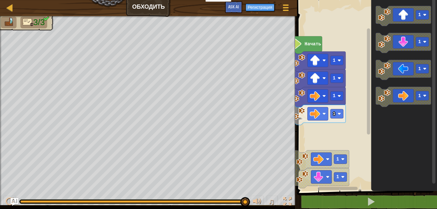
click at [311, 136] on rect "Рабочая область Blockly" at bounding box center [366, 94] width 142 height 194
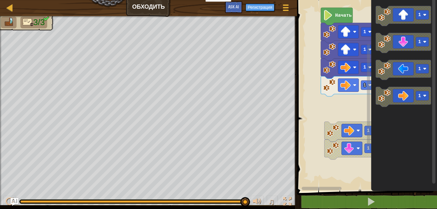
click at [338, 92] on rect "Рабочая область Blockly" at bounding box center [366, 94] width 142 height 194
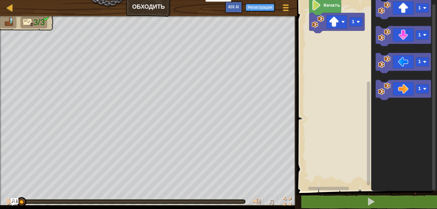
click at [379, 58] on g "1 1 1 1" at bounding box center [403, 49] width 55 height 101
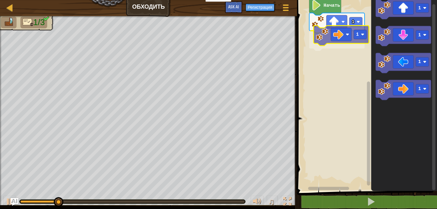
click at [321, 35] on div "Начать 1 1 1 1 1 1 1" at bounding box center [366, 94] width 142 height 194
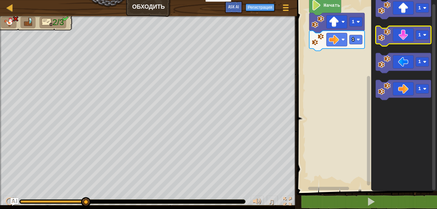
click at [380, 44] on icon "Рабочая область Blockly" at bounding box center [403, 36] width 55 height 20
click at [390, 37] on icon "Рабочая область Blockly" at bounding box center [403, 36] width 55 height 20
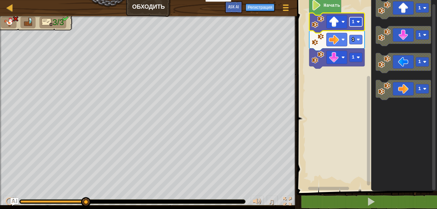
click at [357, 22] on image "Рабочая область Blockly" at bounding box center [358, 22] width 4 height 4
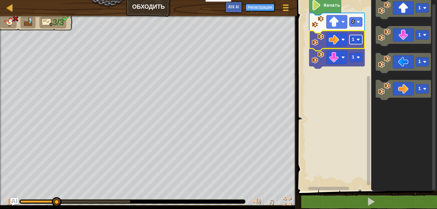
click at [356, 40] on image "Рабочая область Blockly" at bounding box center [358, 40] width 4 height 4
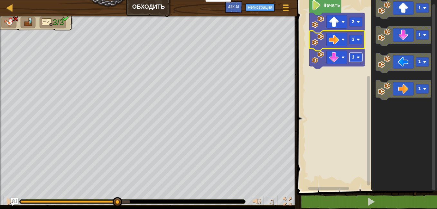
click at [356, 58] on rect "Рабочая область Blockly" at bounding box center [355, 57] width 13 height 9
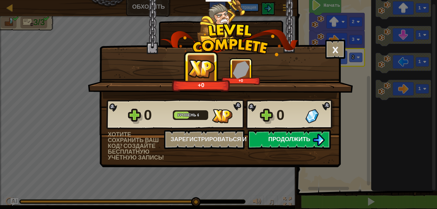
drag, startPoint x: 329, startPoint y: 127, endPoint x: 324, endPoint y: 132, distance: 6.4
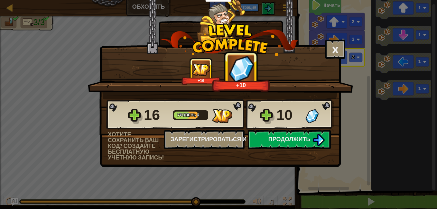
drag, startPoint x: 324, startPoint y: 132, endPoint x: 311, endPoint y: 154, distance: 26.0
click at [311, 154] on div "16 Уровень 6 10 Хотите сохранить ваш код? Создайте бесплатную учётную запись! З…" at bounding box center [220, 130] width 240 height 62
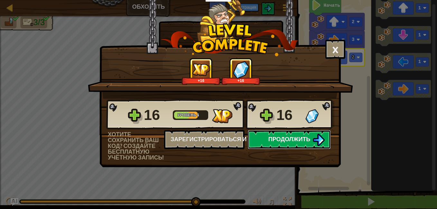
click at [311, 141] on button "Продолжить" at bounding box center [289, 139] width 83 height 19
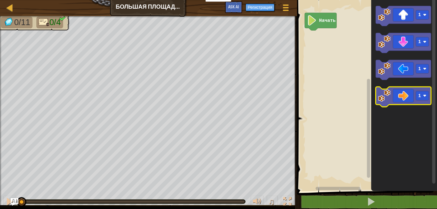
click at [380, 95] on image "Рабочая область Blockly" at bounding box center [384, 95] width 13 height 13
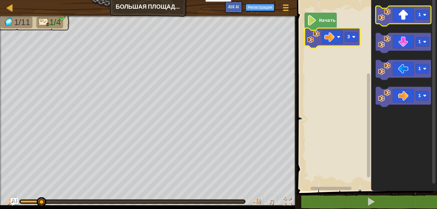
click at [389, 13] on image "Рабочая область Blockly" at bounding box center [384, 14] width 13 height 13
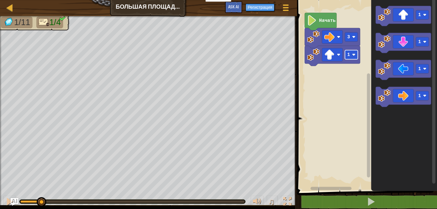
click at [351, 55] on rect "Рабочая область Blockly" at bounding box center [351, 54] width 13 height 9
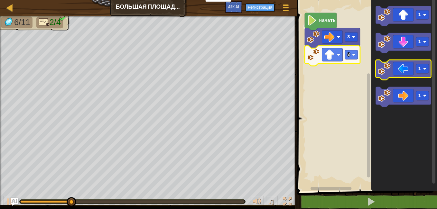
click at [385, 76] on icon "Рабочая область Blockly" at bounding box center [403, 70] width 55 height 20
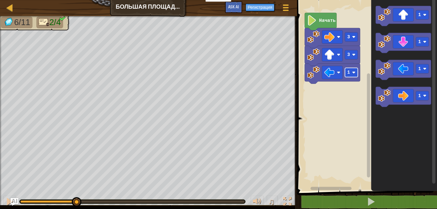
click at [348, 76] on rect "Рабочая область Blockly" at bounding box center [351, 72] width 13 height 9
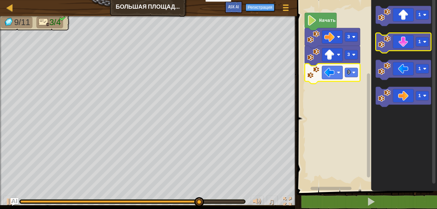
click at [387, 41] on image "Рабочая область Blockly" at bounding box center [384, 41] width 13 height 13
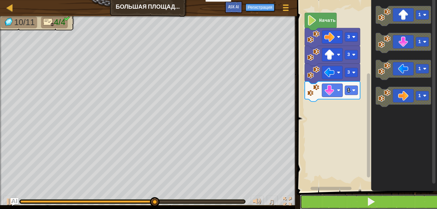
click at [321, 202] on button at bounding box center [371, 202] width 142 height 15
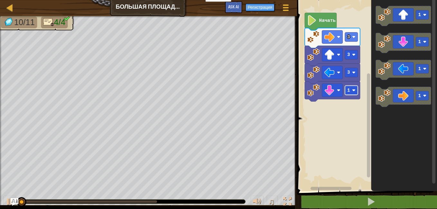
click at [352, 89] on image "Рабочая область Blockly" at bounding box center [354, 90] width 4 height 4
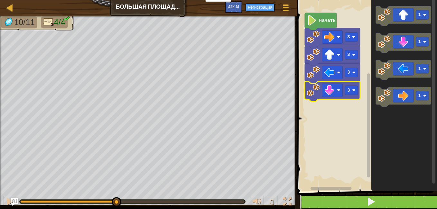
click at [323, 200] on button at bounding box center [371, 202] width 142 height 15
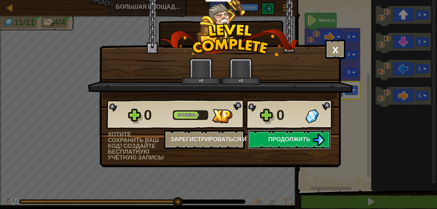
scroll to position [0, 0]
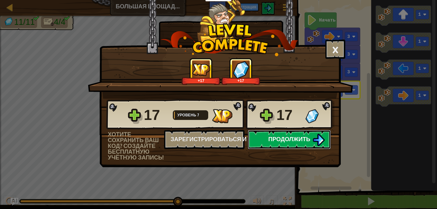
click at [324, 146] on img at bounding box center [318, 140] width 12 height 12
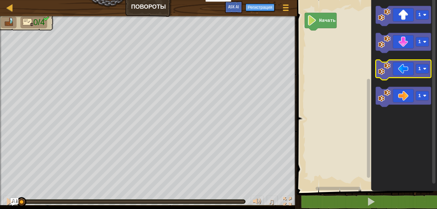
click at [387, 66] on image "Рабочая область Blockly" at bounding box center [384, 68] width 13 height 13
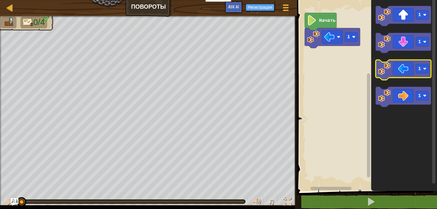
click at [385, 70] on image "Рабочая область Blockly" at bounding box center [384, 68] width 13 height 13
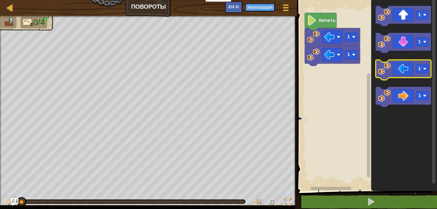
click at [385, 70] on image "Рабочая область Blockly" at bounding box center [384, 68] width 13 height 13
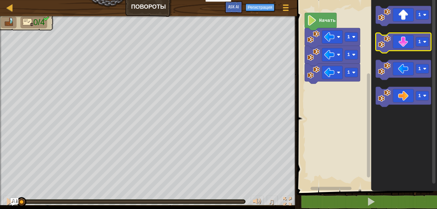
click at [380, 43] on image "Рабочая область Blockly" at bounding box center [384, 41] width 13 height 13
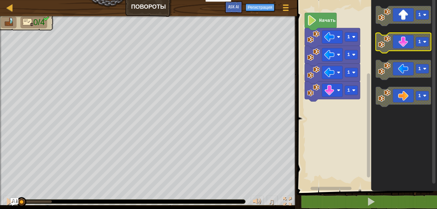
click at [380, 43] on image "Рабочая область Blockly" at bounding box center [384, 41] width 13 height 13
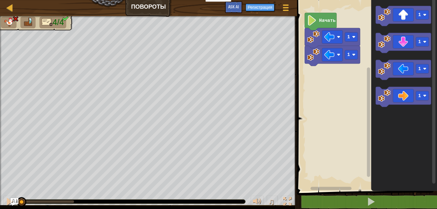
click at [320, 69] on div "1 1 Начать 1 1 1 1" at bounding box center [366, 94] width 142 height 194
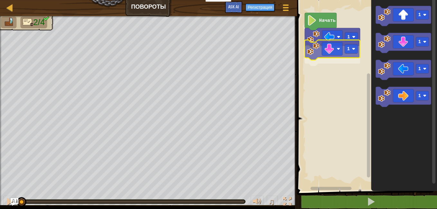
click at [315, 57] on div "1 1 Начать 1 1 1 1 1" at bounding box center [366, 94] width 142 height 194
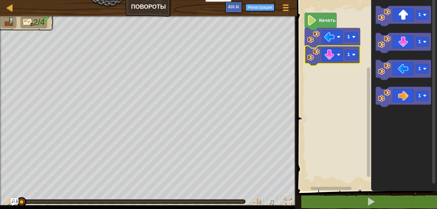
click at [298, 90] on rect "Рабочая область Blockly" at bounding box center [366, 94] width 142 height 194
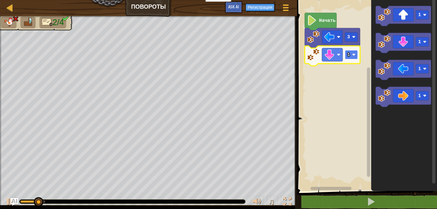
click at [349, 55] on text "1" at bounding box center [348, 54] width 3 height 5
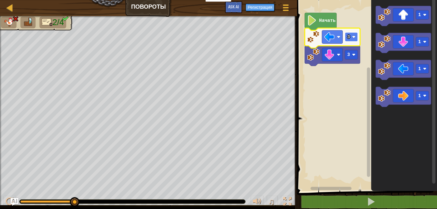
click at [349, 39] on text "3" at bounding box center [348, 36] width 3 height 5
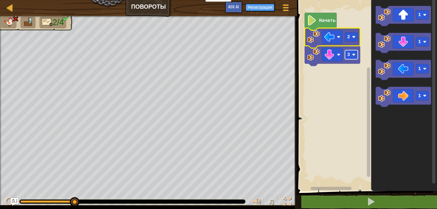
click at [349, 56] on rect "Рабочая область Blockly" at bounding box center [351, 54] width 13 height 9
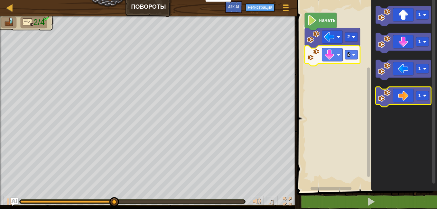
click at [383, 92] on image "Рабочая область Blockly" at bounding box center [384, 95] width 13 height 13
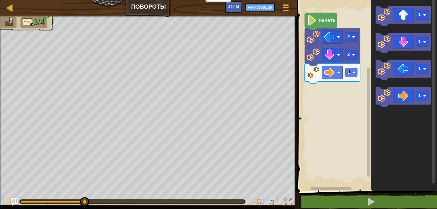
click at [356, 71] on rect "Рабочая область Blockly" at bounding box center [351, 72] width 13 height 9
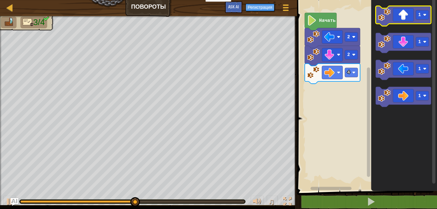
click at [382, 20] on image "Рабочая область Blockly" at bounding box center [384, 14] width 13 height 13
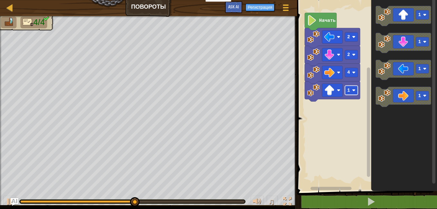
click at [354, 92] on image "Рабочая область Blockly" at bounding box center [354, 90] width 4 height 4
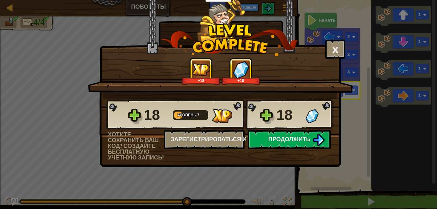
click at [318, 132] on button "Продолжить" at bounding box center [289, 139] width 83 height 19
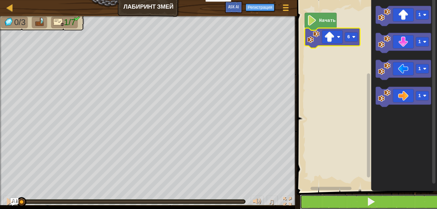
click at [326, 196] on button at bounding box center [371, 202] width 142 height 15
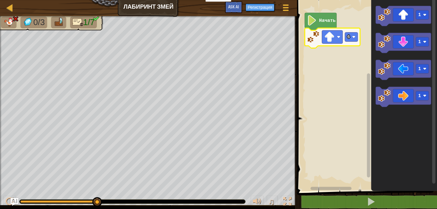
click at [16, 22] on img at bounding box center [15, 19] width 6 height 6
click at [16, 20] on img at bounding box center [15, 19] width 6 height 6
click at [351, 38] on rect "Рабочая область Blockly" at bounding box center [351, 36] width 13 height 9
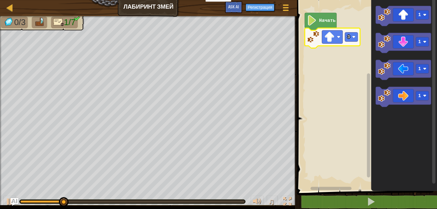
click at [377, 111] on icon "Рабочая область Blockly" at bounding box center [404, 94] width 66 height 194
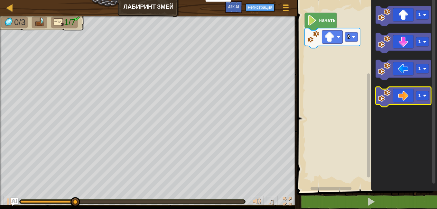
click at [387, 91] on image "Рабочая область Blockly" at bounding box center [384, 95] width 13 height 13
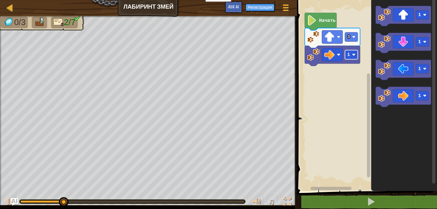
click at [353, 55] on image "Рабочая область Blockly" at bounding box center [354, 55] width 4 height 4
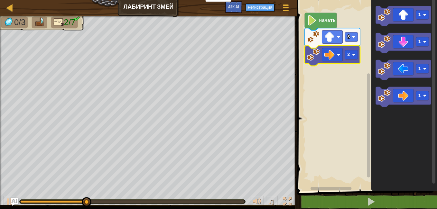
click at [330, 96] on rect "Рабочая область Blockly" at bounding box center [366, 94] width 142 height 194
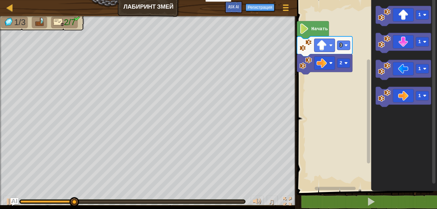
click at [364, 80] on div "Начать 3 2 1 1 1 1" at bounding box center [366, 94] width 142 height 194
click at [354, 85] on rect "Рабочая область Blockly" at bounding box center [366, 94] width 142 height 194
click at [354, 84] on rect "Рабочая область Blockly" at bounding box center [366, 94] width 142 height 194
click at [336, 109] on rect "Рабочая область Blockly" at bounding box center [366, 94] width 142 height 194
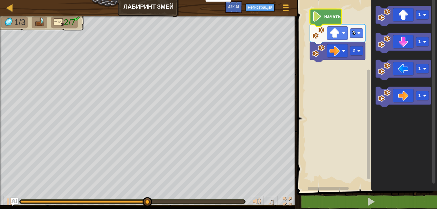
click at [325, 85] on rect "Рабочая область Blockly" at bounding box center [366, 94] width 142 height 194
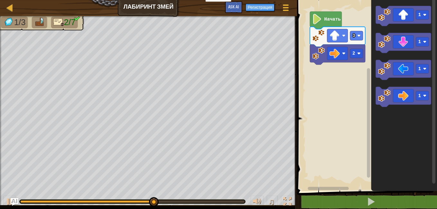
click at [325, 85] on rect "Рабочая область Blockly" at bounding box center [366, 94] width 142 height 194
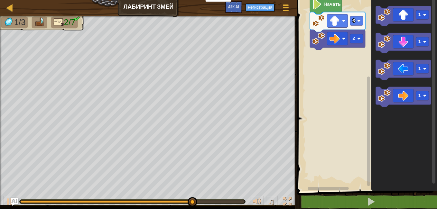
click at [325, 64] on rect "Рабочая область Blockly" at bounding box center [366, 94] width 142 height 194
click at [326, 74] on rect "Рабочая область Blockly" at bounding box center [366, 94] width 142 height 194
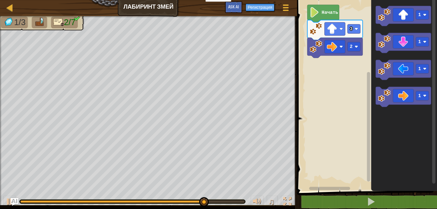
click at [322, 75] on rect "Рабочая область Blockly" at bounding box center [366, 94] width 142 height 194
click at [396, 117] on icon "Рабочая область Blockly" at bounding box center [404, 94] width 66 height 194
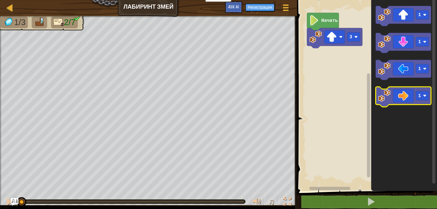
click at [386, 98] on image "Рабочая область Blockly" at bounding box center [384, 95] width 13 height 13
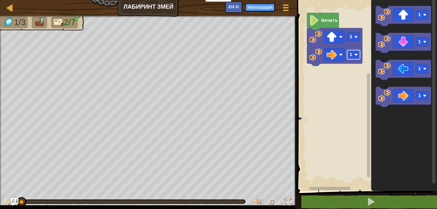
click at [356, 57] on rect "Рабочая область Blockly" at bounding box center [353, 54] width 13 height 9
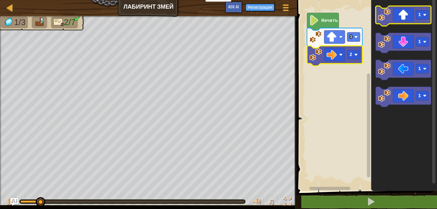
click at [392, 21] on icon "Рабочая область Blockly" at bounding box center [403, 16] width 55 height 20
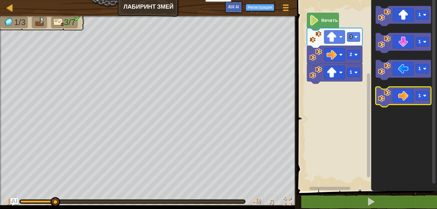
click at [413, 102] on icon "Рабочая область Blockly" at bounding box center [403, 97] width 55 height 20
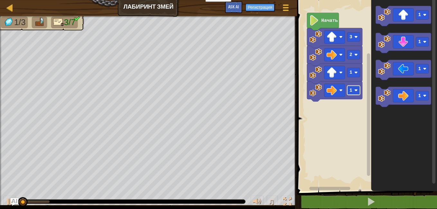
click at [357, 92] on rect "Рабочая область Blockly" at bounding box center [353, 90] width 13 height 9
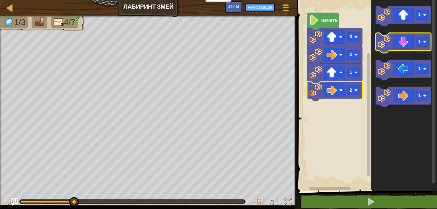
click at [382, 47] on image "Рабочая область Blockly" at bounding box center [384, 41] width 13 height 13
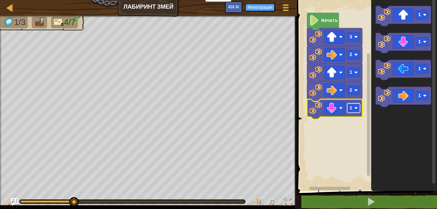
click at [349, 109] on text "1" at bounding box center [350, 107] width 3 height 5
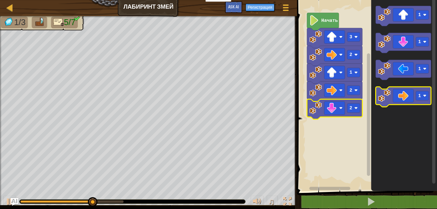
click at [388, 95] on image "Рабочая область Blockly" at bounding box center [384, 95] width 13 height 13
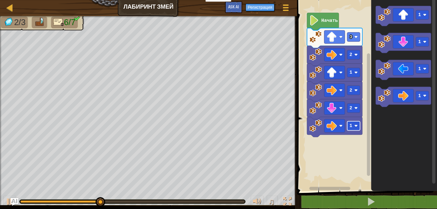
click at [353, 125] on rect "Рабочая область Blockly" at bounding box center [353, 125] width 13 height 9
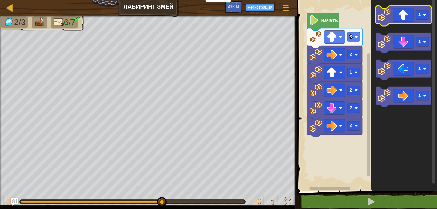
click at [386, 20] on image "Рабочая область Blockly" at bounding box center [384, 14] width 13 height 13
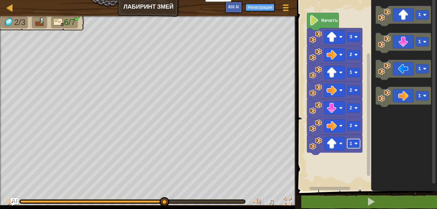
click at [351, 146] on text "1" at bounding box center [350, 143] width 3 height 5
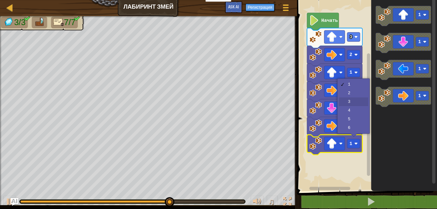
click at [357, 102] on icon "Рабочая область Blockly" at bounding box center [334, 109] width 55 height 20
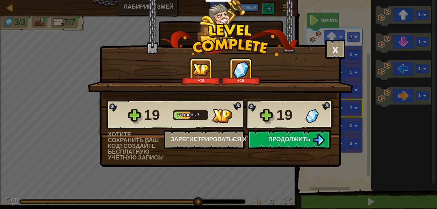
click at [267, 118] on div "19 Уровень 7 19" at bounding box center [220, 114] width 228 height 31
click at [267, 117] on div "19 Уровень 7 19" at bounding box center [220, 114] width 228 height 31
click at [269, 116] on div "19 Уровень 7 19" at bounding box center [220, 114] width 228 height 31
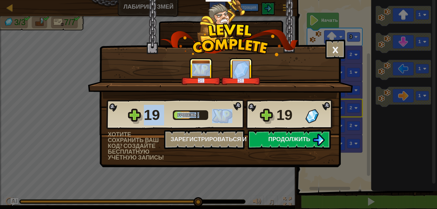
drag, startPoint x: 279, startPoint y: 116, endPoint x: 314, endPoint y: 83, distance: 48.0
click at [314, 83] on div "× Насколько интересным был этот уровень? +19 +19 Reticulating Splines... 19 Уро…" at bounding box center [219, 67] width 241 height 135
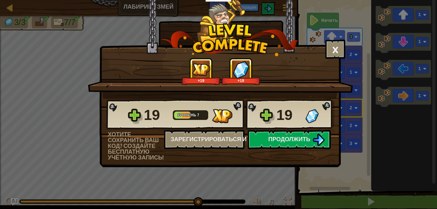
drag, startPoint x: 314, startPoint y: 83, endPoint x: 296, endPoint y: 106, distance: 29.3
click at [296, 106] on div "19" at bounding box center [288, 115] width 25 height 21
click at [301, 87] on div "+19 +19" at bounding box center [220, 78] width 265 height 41
drag, startPoint x: 299, startPoint y: 96, endPoint x: 285, endPoint y: 134, distance: 40.3
click at [292, 107] on div "× Насколько интересным был этот уровень? +19 +19 Reticulating Splines... 19 Уро…" at bounding box center [219, 67] width 241 height 135
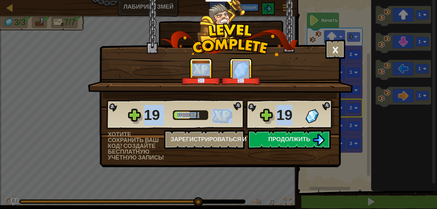
drag, startPoint x: 285, startPoint y: 134, endPoint x: 291, endPoint y: 127, distance: 9.2
click at [291, 128] on div "19 Уровень 7 19" at bounding box center [220, 114] width 228 height 31
click at [295, 120] on div "19" at bounding box center [288, 115] width 25 height 21
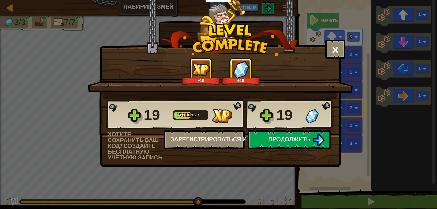
click at [295, 117] on div "19" at bounding box center [288, 115] width 25 height 21
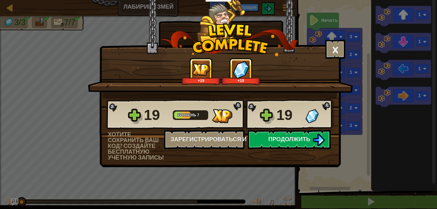
drag, startPoint x: 302, startPoint y: 53, endPoint x: 300, endPoint y: 63, distance: 10.2
click at [300, 63] on div "× Насколько интересным был этот уровень? +19 +19 Reticulating Splines... 19 Уро…" at bounding box center [219, 67] width 241 height 135
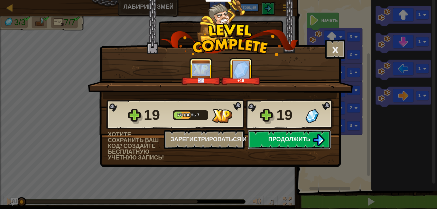
click at [285, 134] on button "Продолжить" at bounding box center [289, 139] width 83 height 19
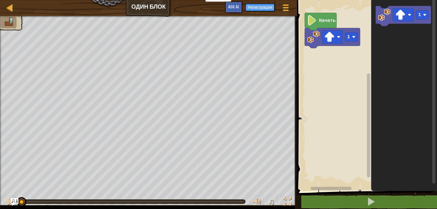
click at [404, 152] on icon "Рабочая область Blockly" at bounding box center [404, 94] width 66 height 194
click at [386, 109] on icon "Рабочая область Blockly" at bounding box center [404, 94] width 66 height 194
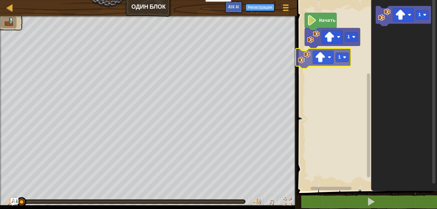
click at [308, 52] on div "Начать 1 1 1" at bounding box center [366, 94] width 142 height 194
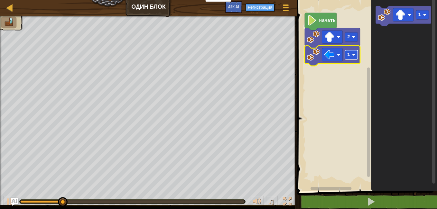
click at [355, 57] on rect "Рабочая область Blockly" at bounding box center [351, 54] width 13 height 9
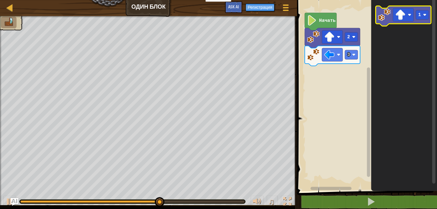
click at [382, 16] on image "Рабочая область Blockly" at bounding box center [384, 14] width 13 height 13
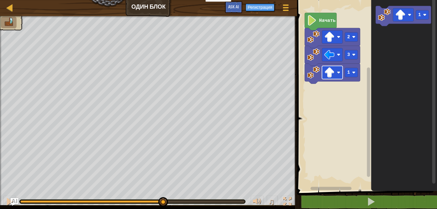
click at [340, 74] on rect "Рабочая область Blockly" at bounding box center [332, 72] width 21 height 13
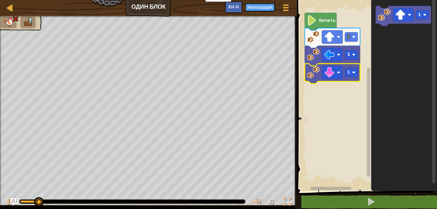
click at [354, 77] on g "1" at bounding box center [331, 74] width 55 height 20
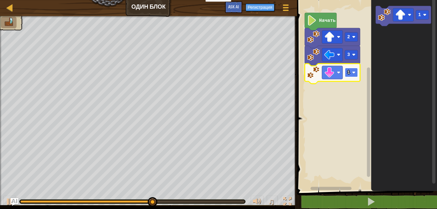
click at [350, 74] on rect "Рабочая область Blockly" at bounding box center [351, 72] width 13 height 9
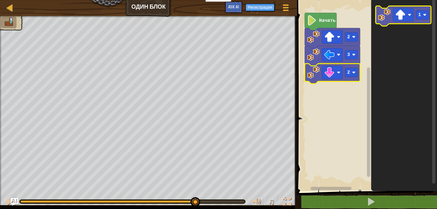
click at [386, 24] on icon "Рабочая область Blockly" at bounding box center [403, 16] width 55 height 20
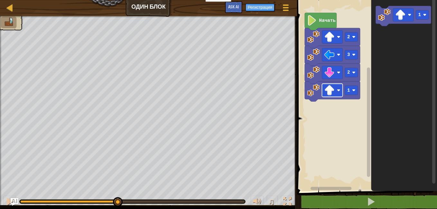
click at [333, 91] on image "Рабочая область Blockly" at bounding box center [329, 90] width 10 height 10
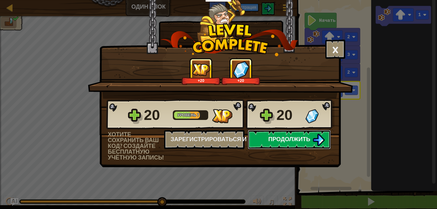
click at [318, 141] on img at bounding box center [318, 140] width 12 height 12
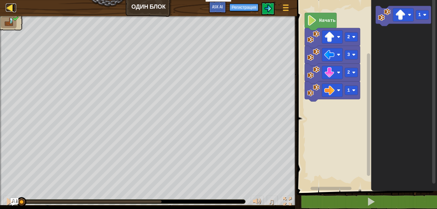
click at [13, 9] on div at bounding box center [10, 8] width 8 height 8
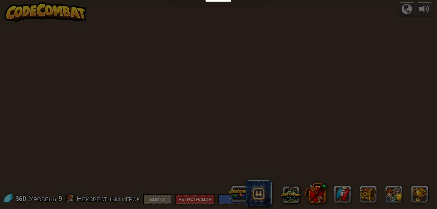
select select "ru"
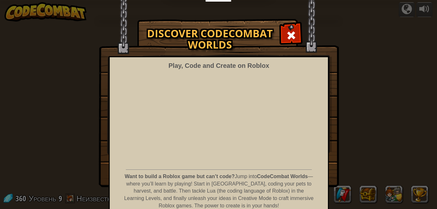
select select "ru"
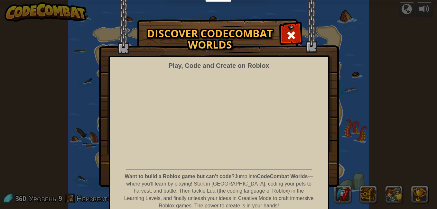
select select "ru"
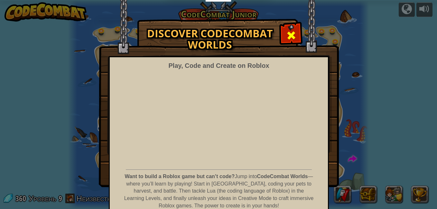
click at [283, 40] on div at bounding box center [291, 34] width 20 height 20
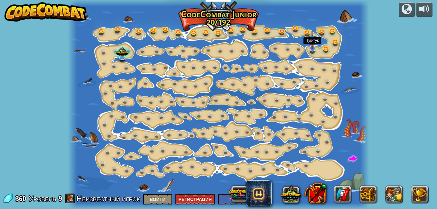
click at [313, 47] on img at bounding box center [312, 39] width 8 height 18
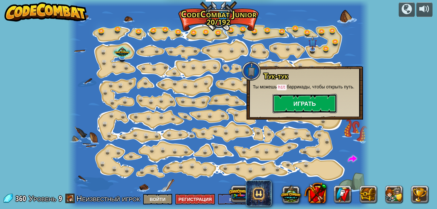
click at [301, 107] on button "Играть" at bounding box center [304, 103] width 64 height 19
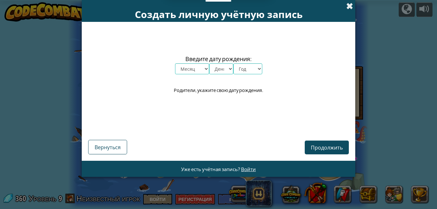
click at [350, 6] on span at bounding box center [349, 6] width 7 height 7
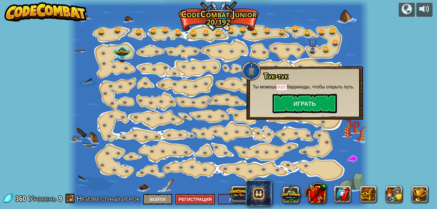
click at [344, 50] on div at bounding box center [218, 104] width 301 height 209
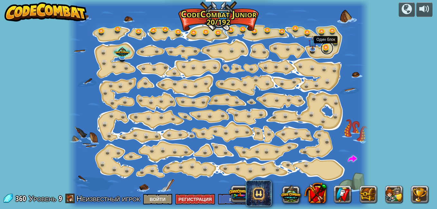
click at [323, 48] on link at bounding box center [326, 48] width 13 height 13
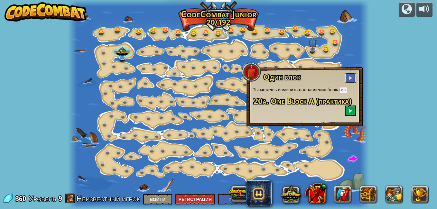
click at [349, 73] on button at bounding box center [350, 78] width 11 height 11
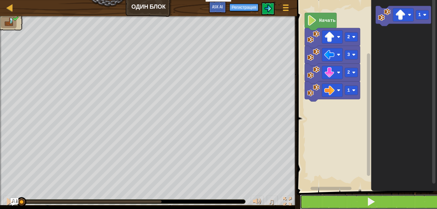
click at [362, 199] on button at bounding box center [371, 202] width 142 height 15
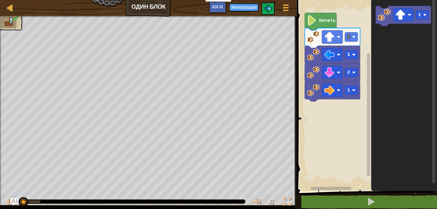
click at [354, 194] on span at bounding box center [367, 86] width 145 height 217
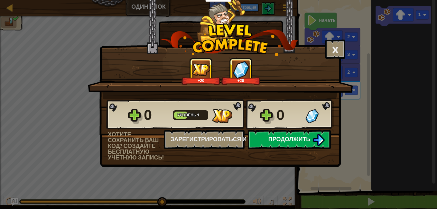
click at [317, 137] on img at bounding box center [318, 140] width 12 height 12
